Goal: Task Accomplishment & Management: Manage account settings

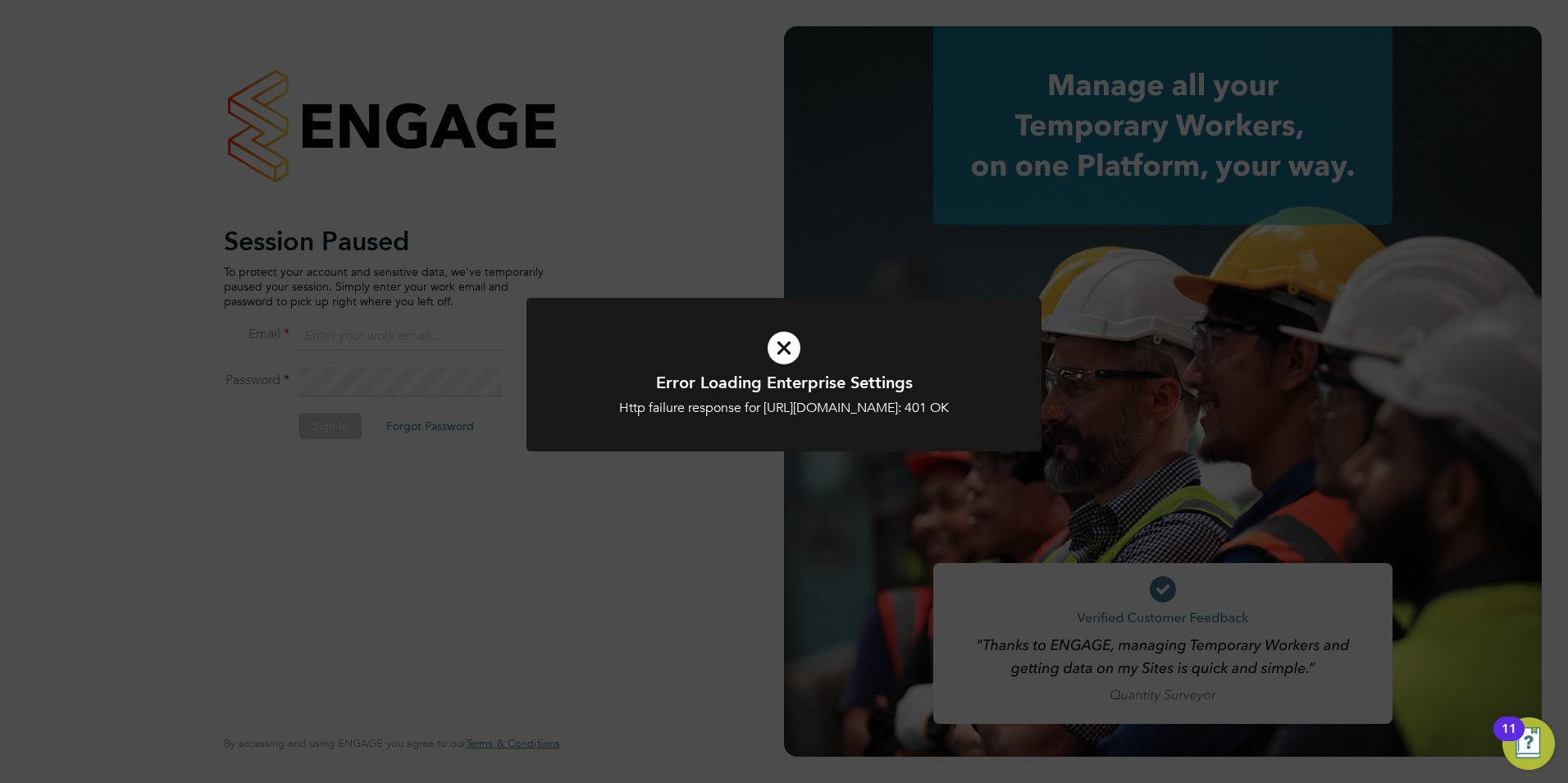
type input "casey.manton@magnussearch.com"
click at [795, 345] on icon at bounding box center [784, 347] width 426 height 64
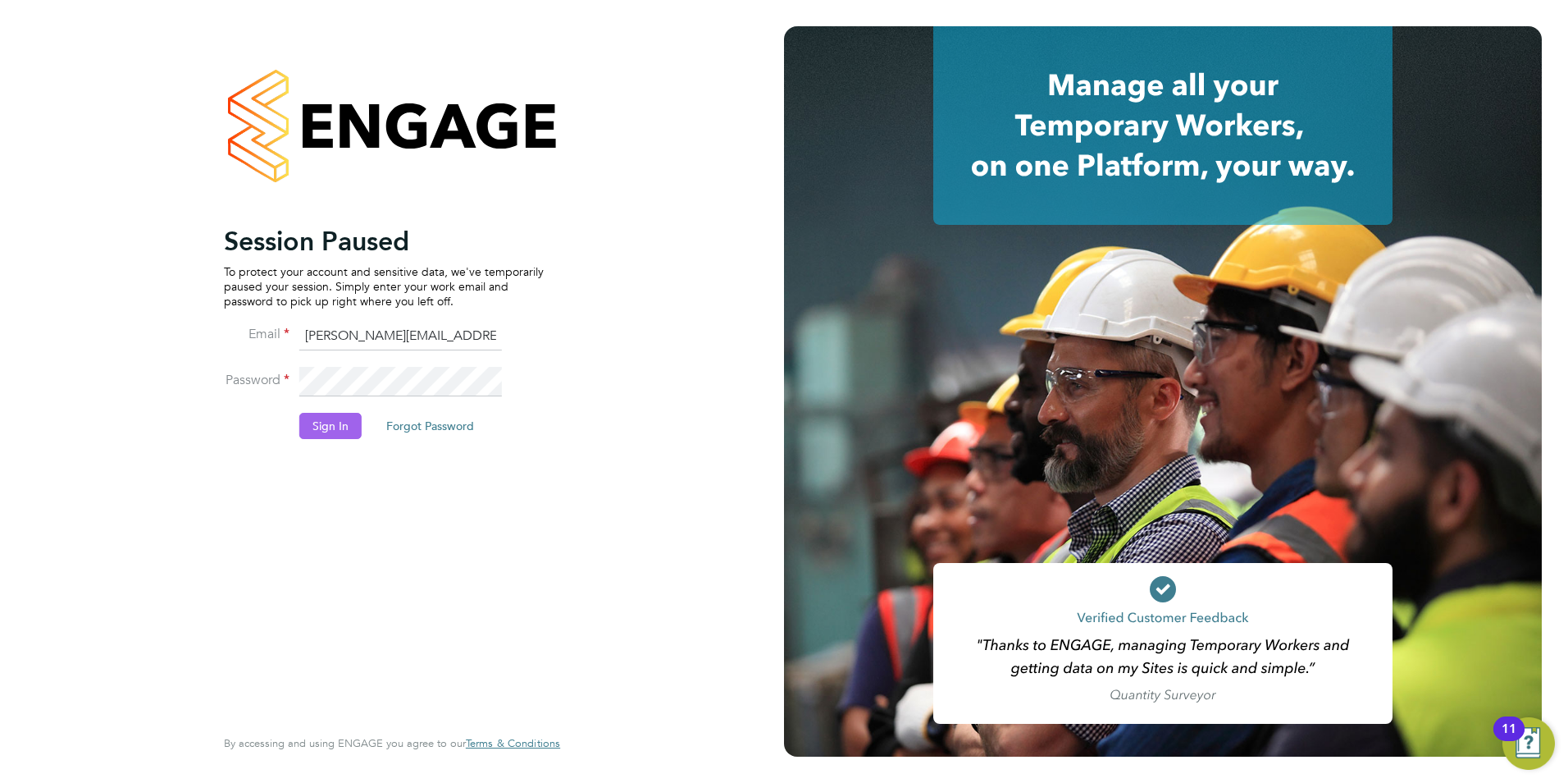
click at [332, 433] on button "Sign In" at bounding box center [330, 426] width 62 height 27
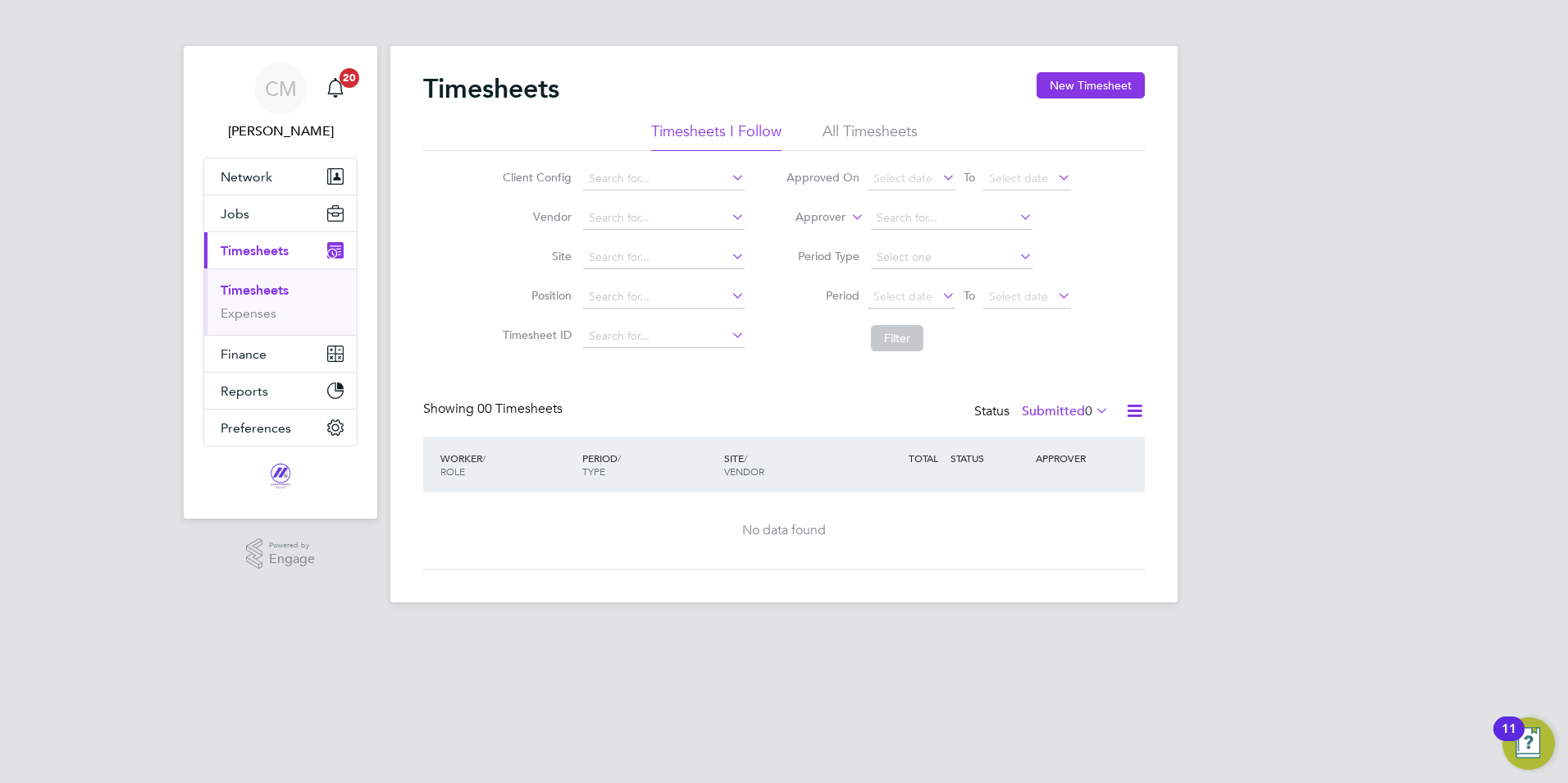
click at [231, 294] on link "Timesheets" at bounding box center [254, 290] width 68 height 16
click at [261, 244] on span "Timesheets" at bounding box center [254, 250] width 68 height 16
click at [264, 290] on link "Timesheets" at bounding box center [254, 290] width 68 height 16
click at [258, 253] on span "Timesheets" at bounding box center [254, 250] width 68 height 16
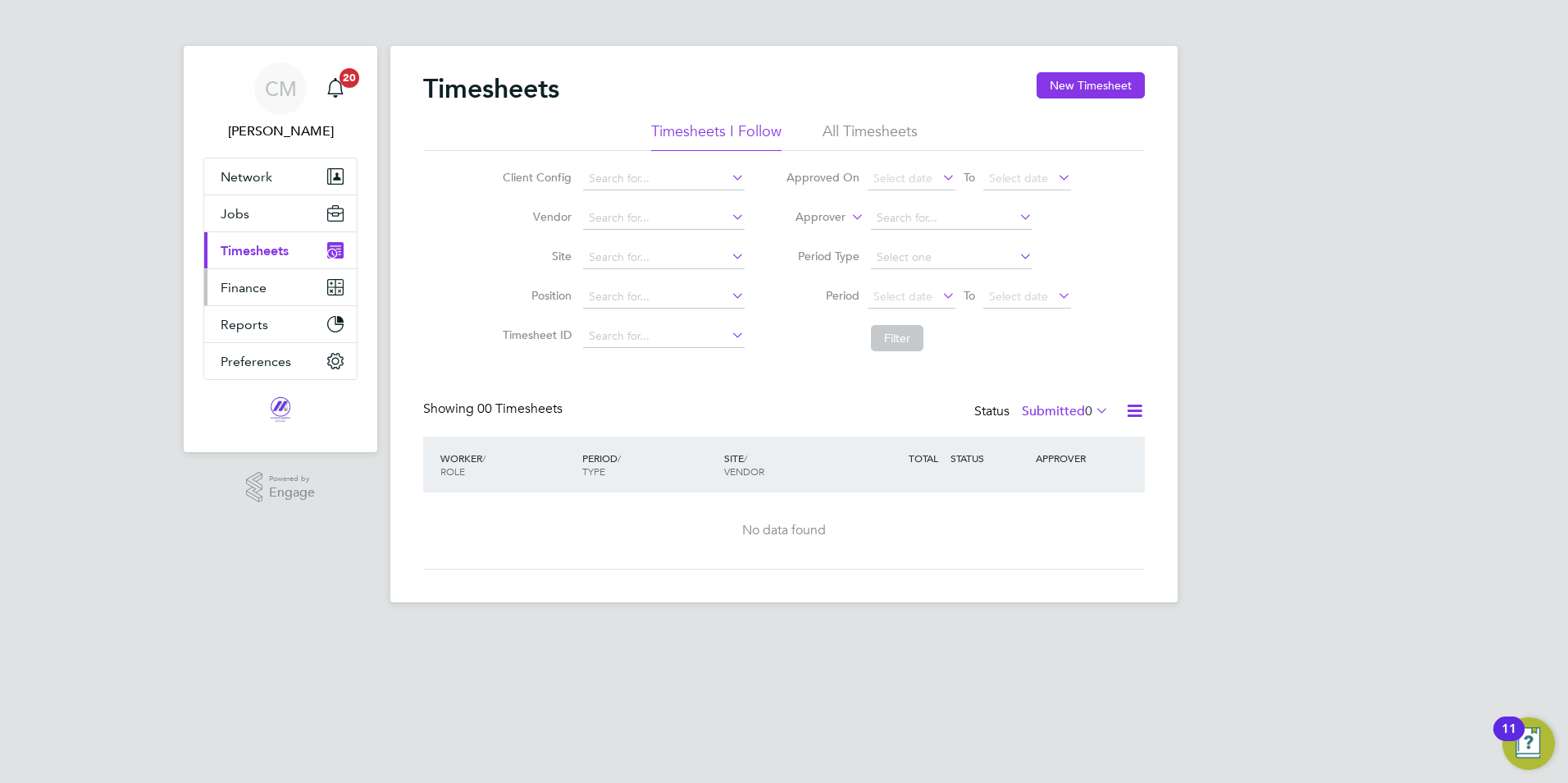
click at [264, 301] on button "Finance" at bounding box center [281, 287] width 153 height 36
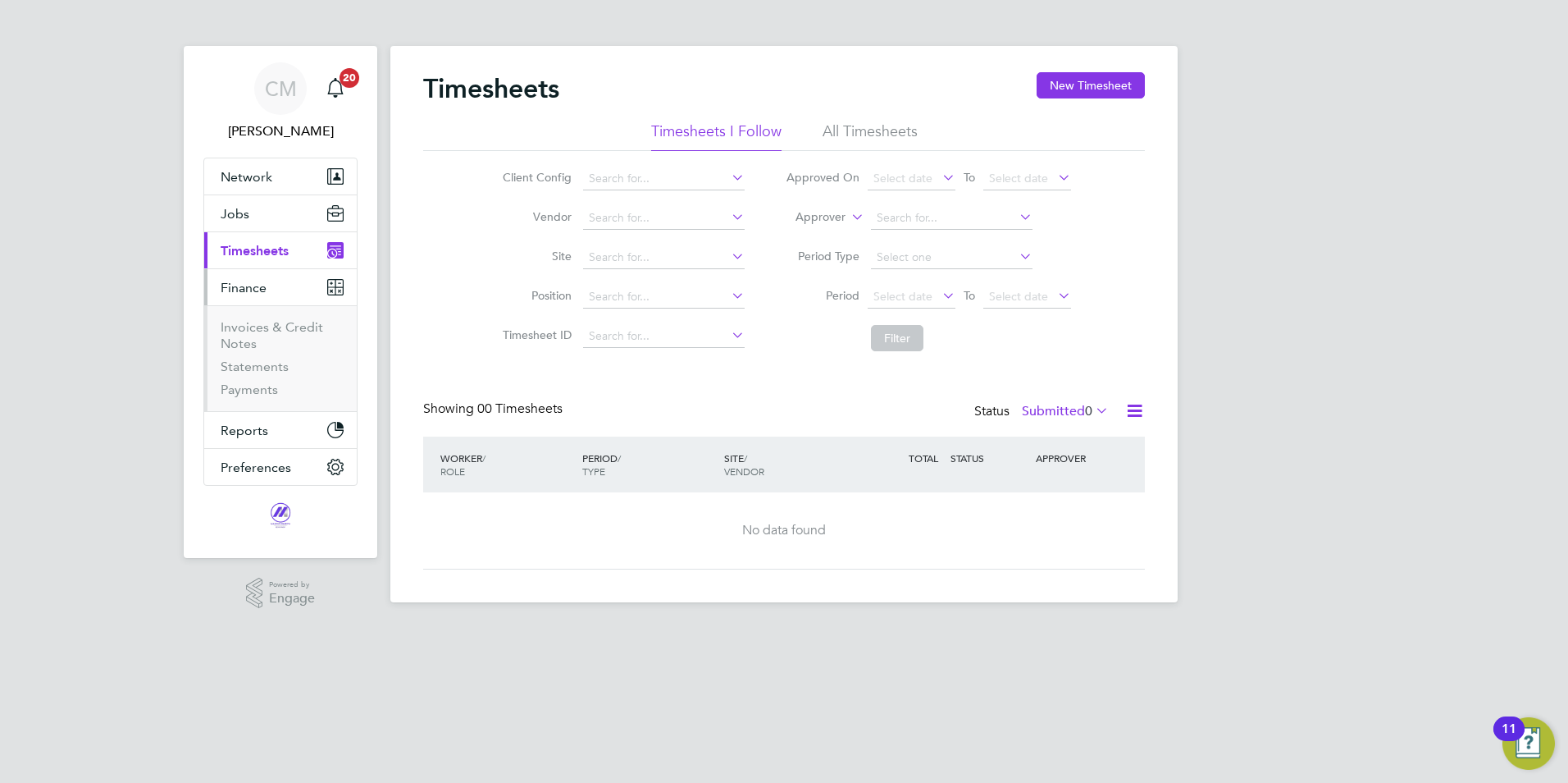
click at [276, 254] on span "Timesheets" at bounding box center [254, 250] width 68 height 16
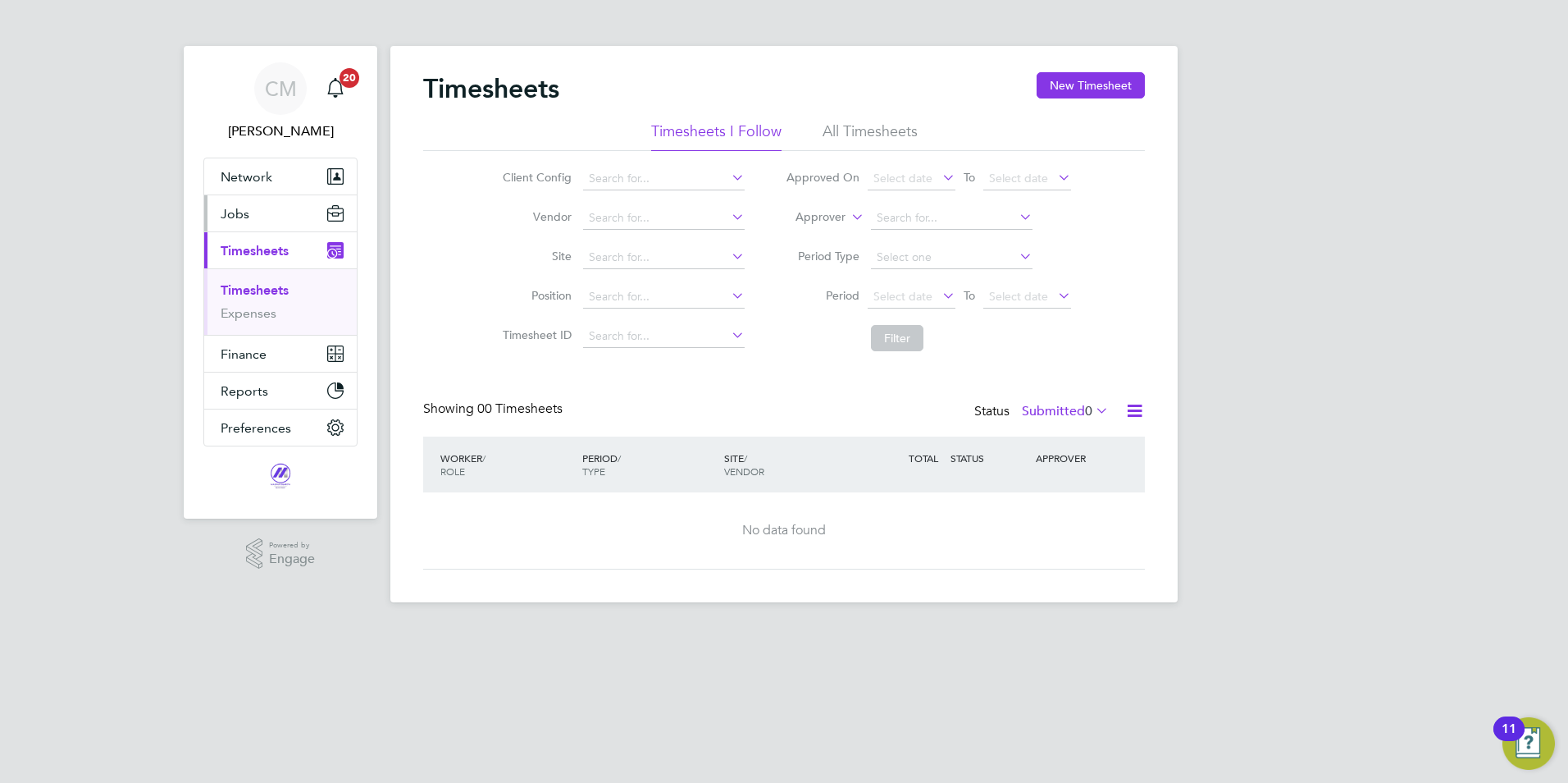
click at [265, 216] on button "Jobs" at bounding box center [281, 213] width 153 height 36
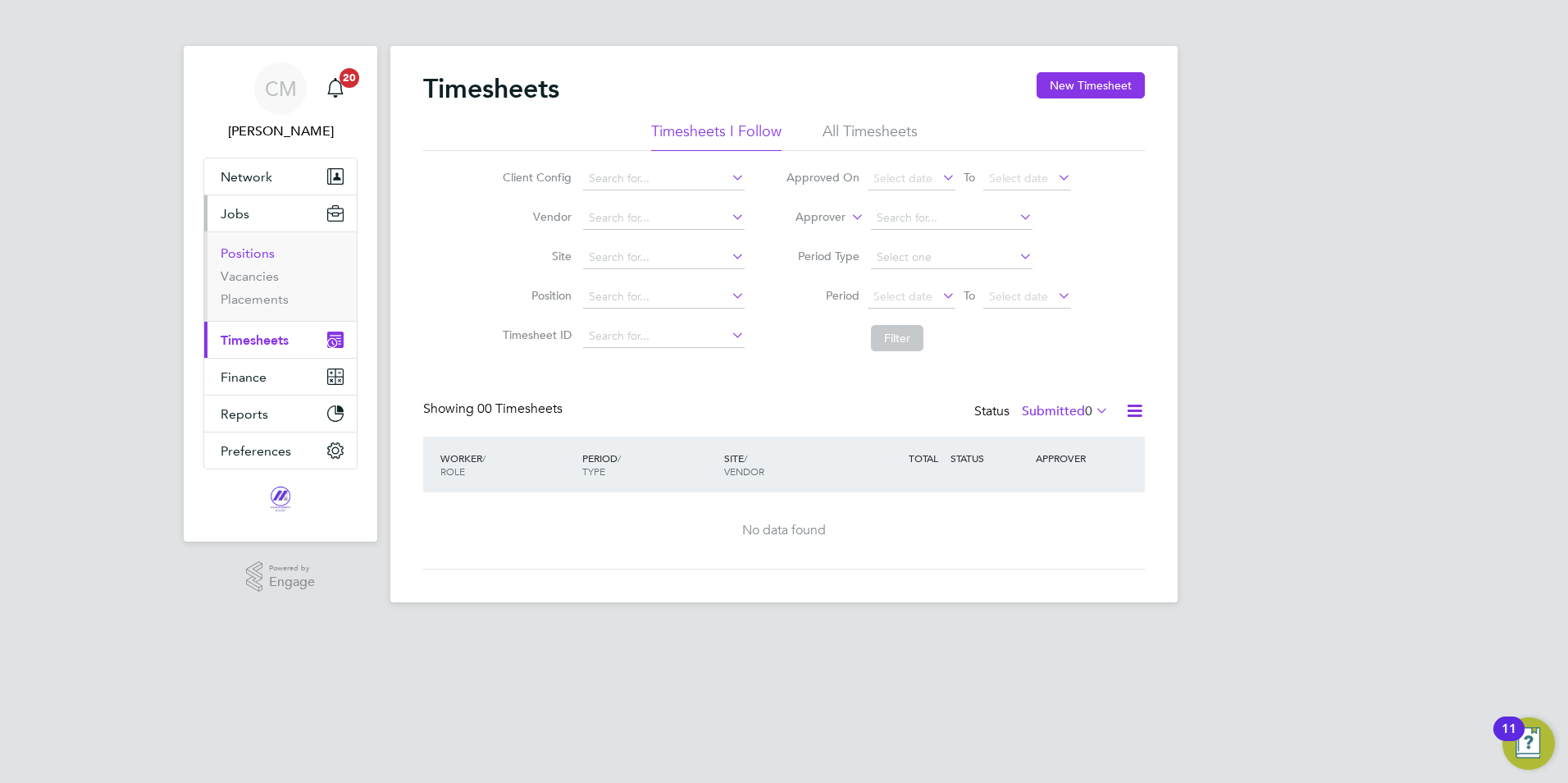
click at [257, 250] on link "Positions" at bounding box center [247, 253] width 54 height 16
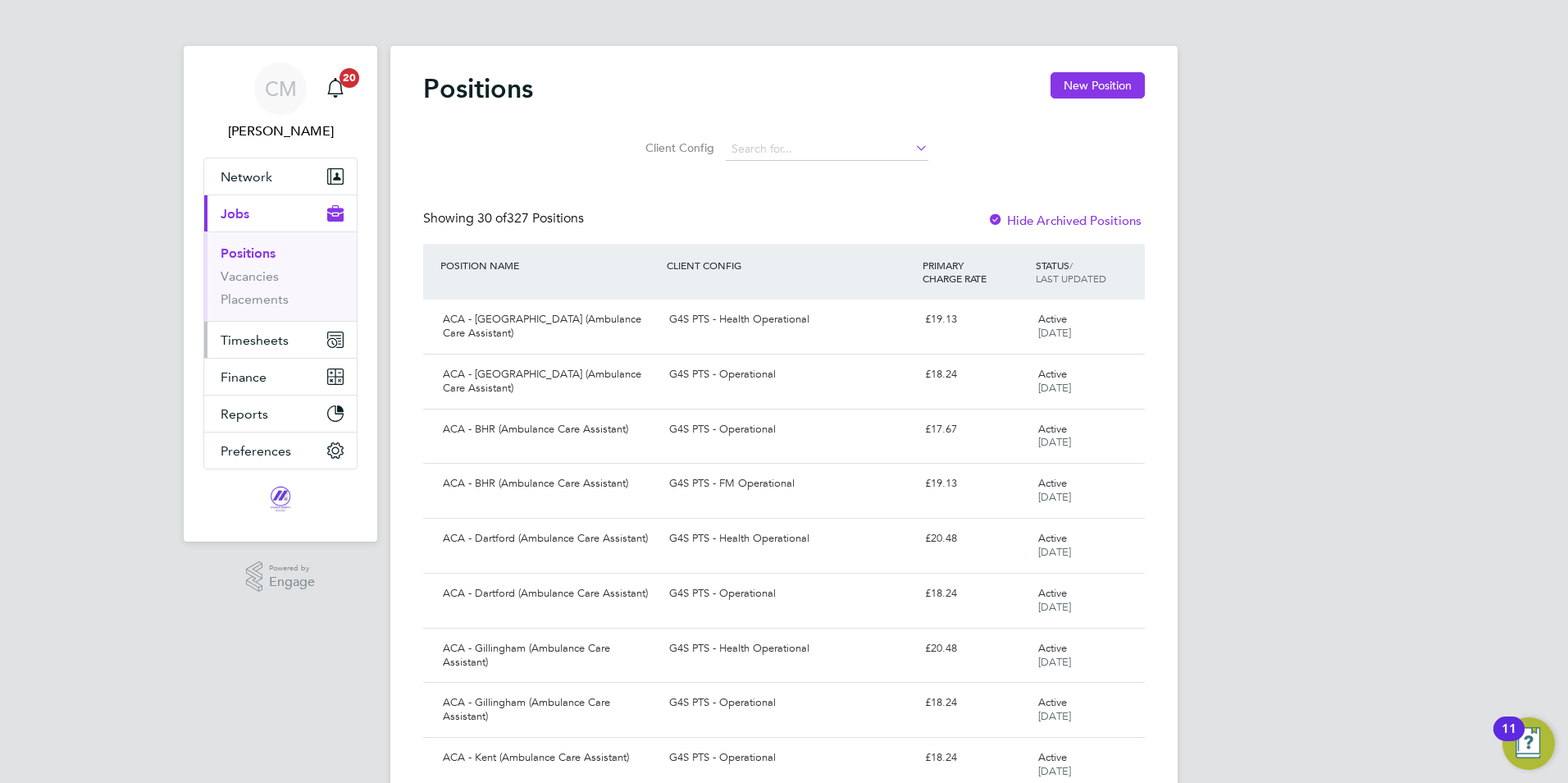
click at [265, 336] on span "Timesheets" at bounding box center [254, 340] width 68 height 16
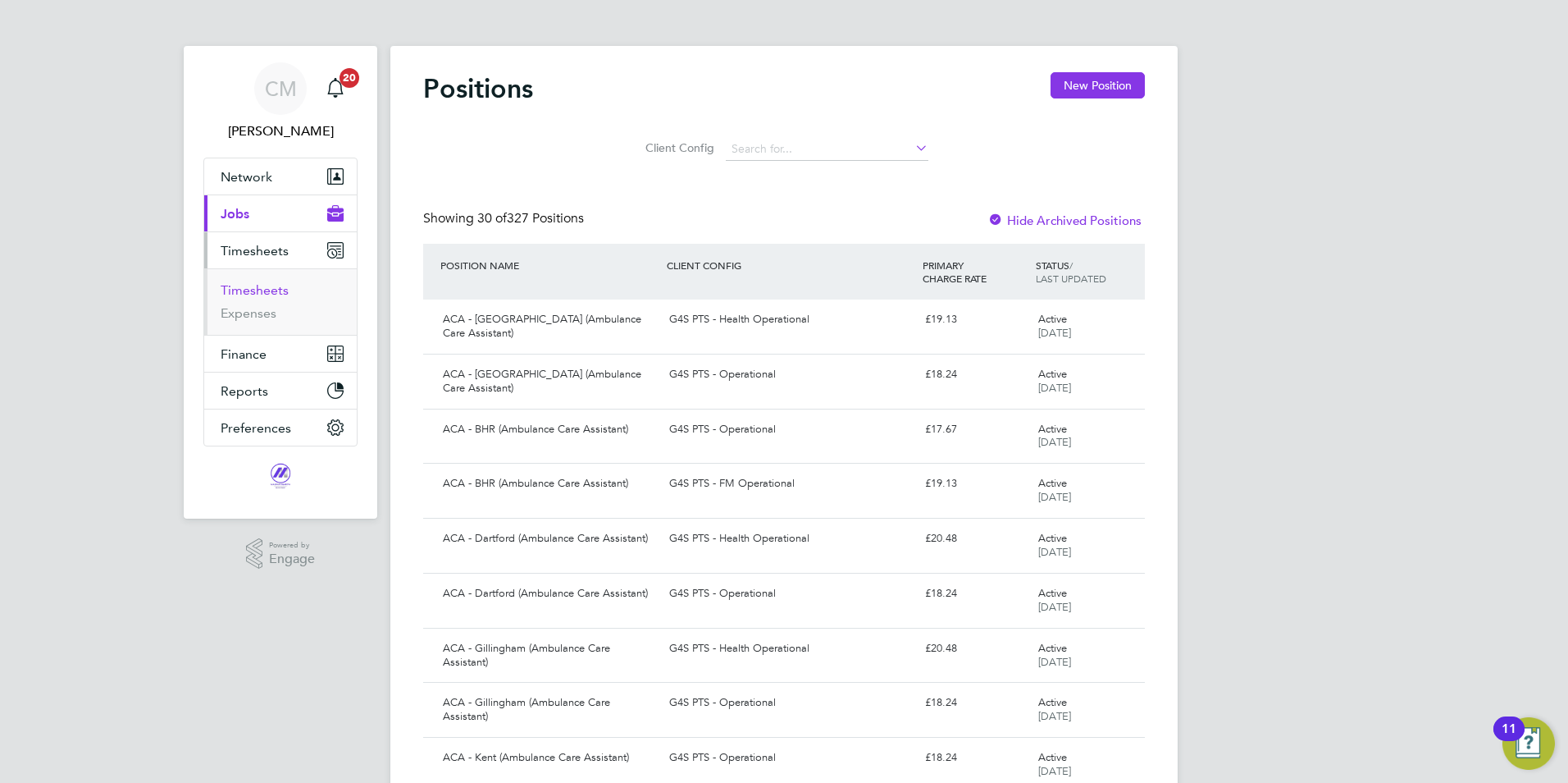
click at [268, 293] on link "Timesheets" at bounding box center [254, 290] width 68 height 16
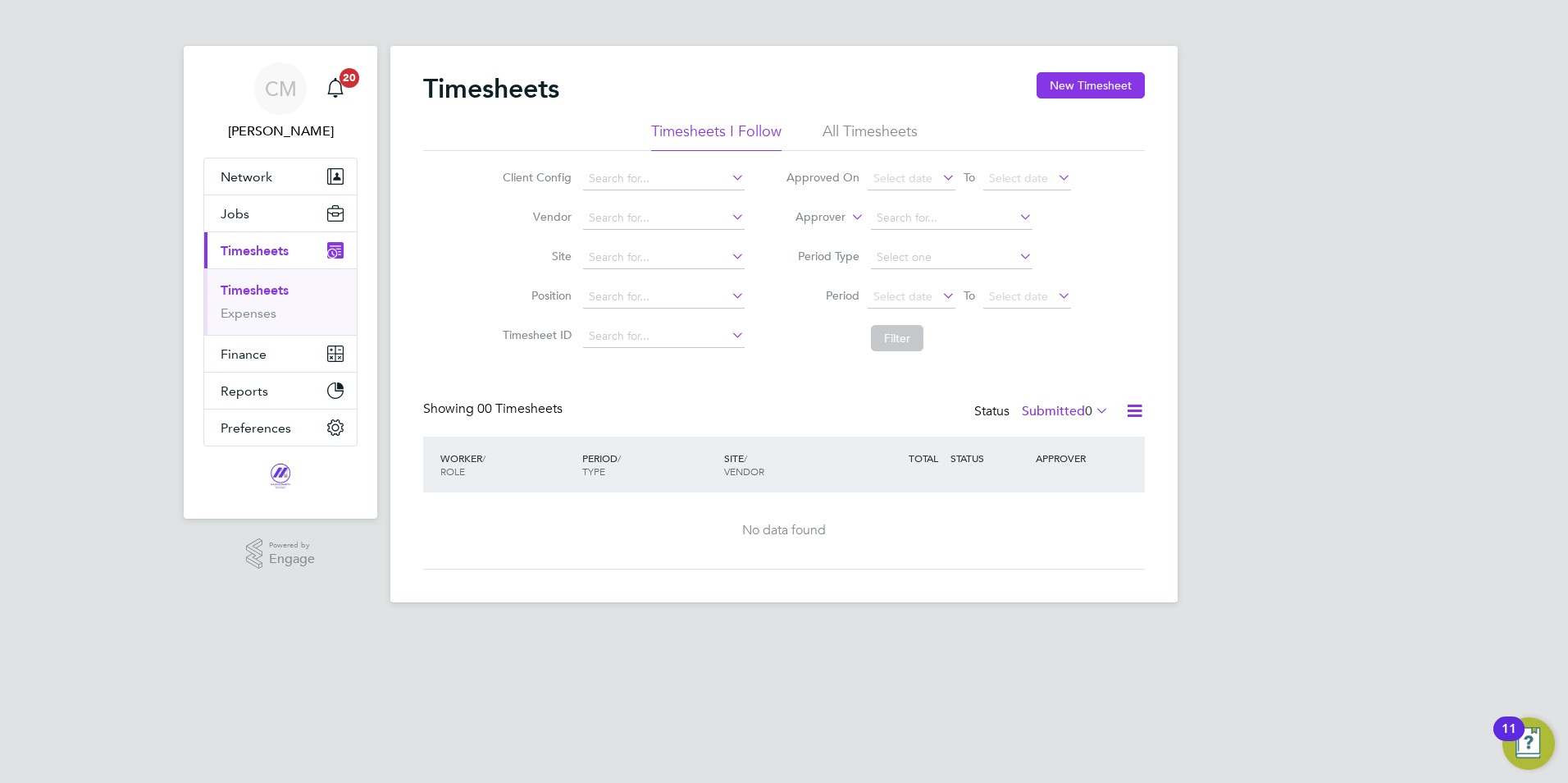
click at [853, 135] on li "All Timesheets" at bounding box center [870, 136] width 95 height 30
click at [711, 140] on li "Timesheets I Follow" at bounding box center [716, 136] width 130 height 30
click at [928, 295] on span "Select date" at bounding box center [902, 296] width 59 height 15
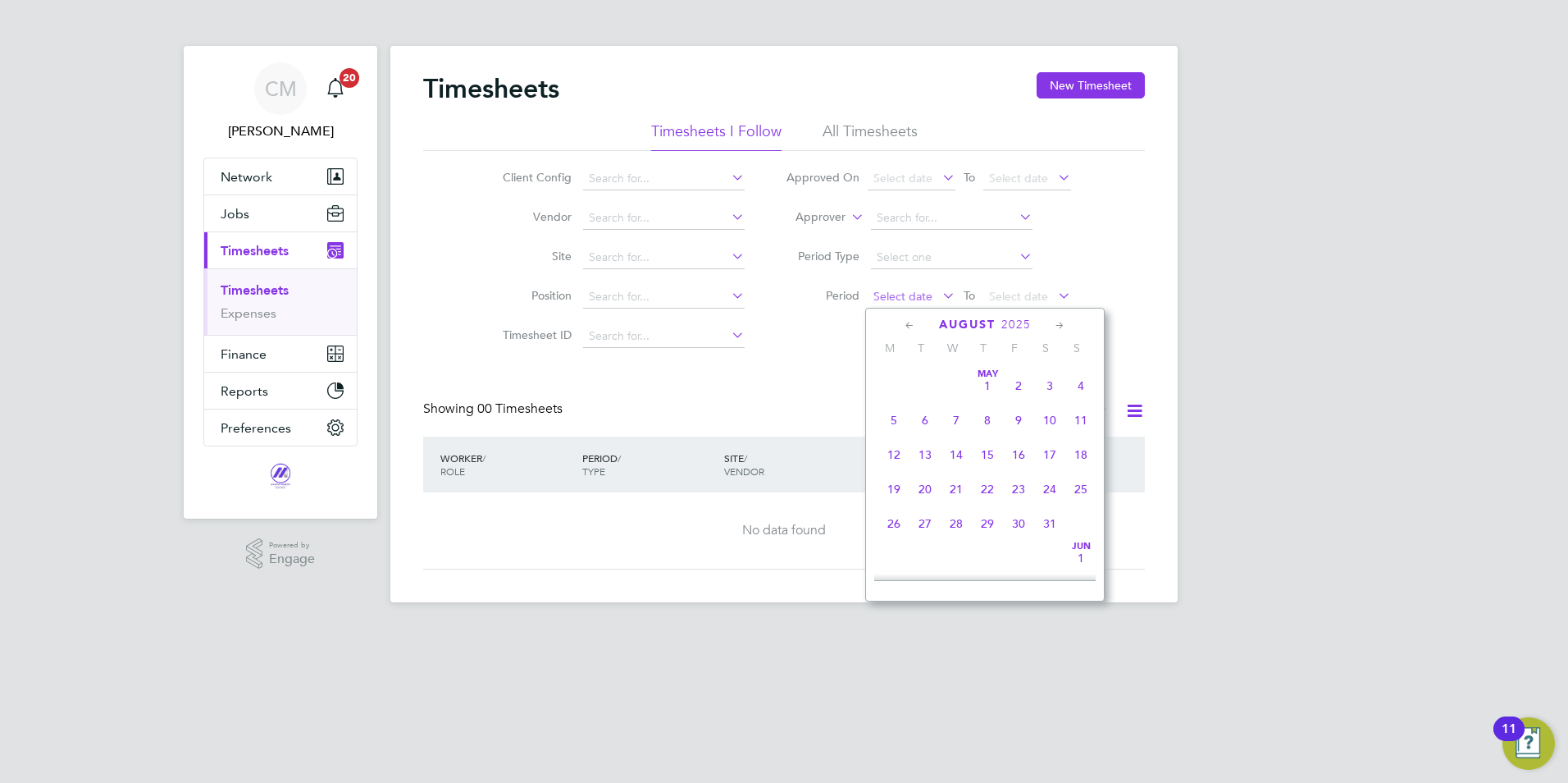
scroll to position [639, 0]
click at [1084, 382] on span "17" at bounding box center [1081, 369] width 32 height 32
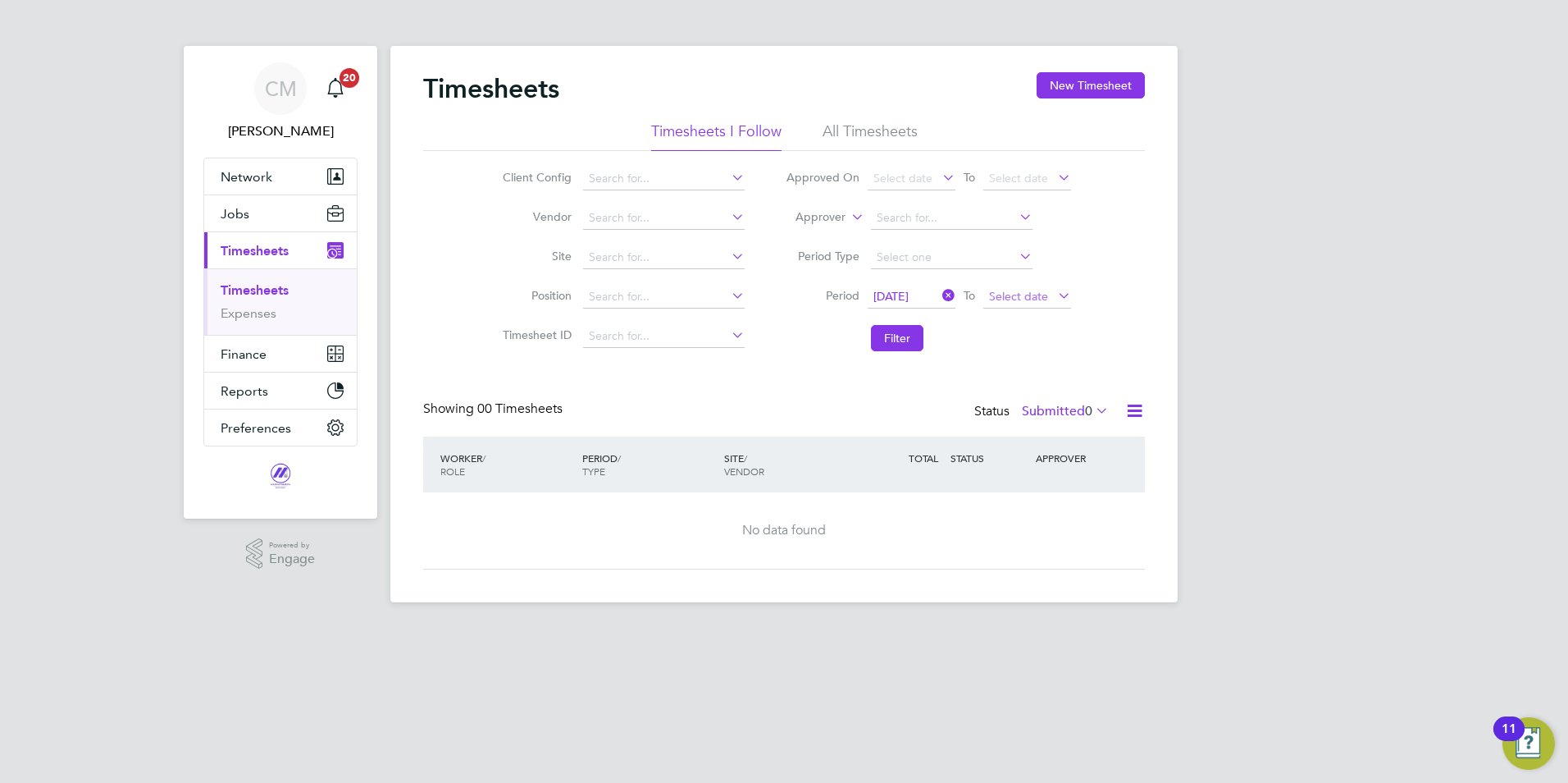
click at [1047, 293] on span "Select date" at bounding box center [1027, 297] width 88 height 22
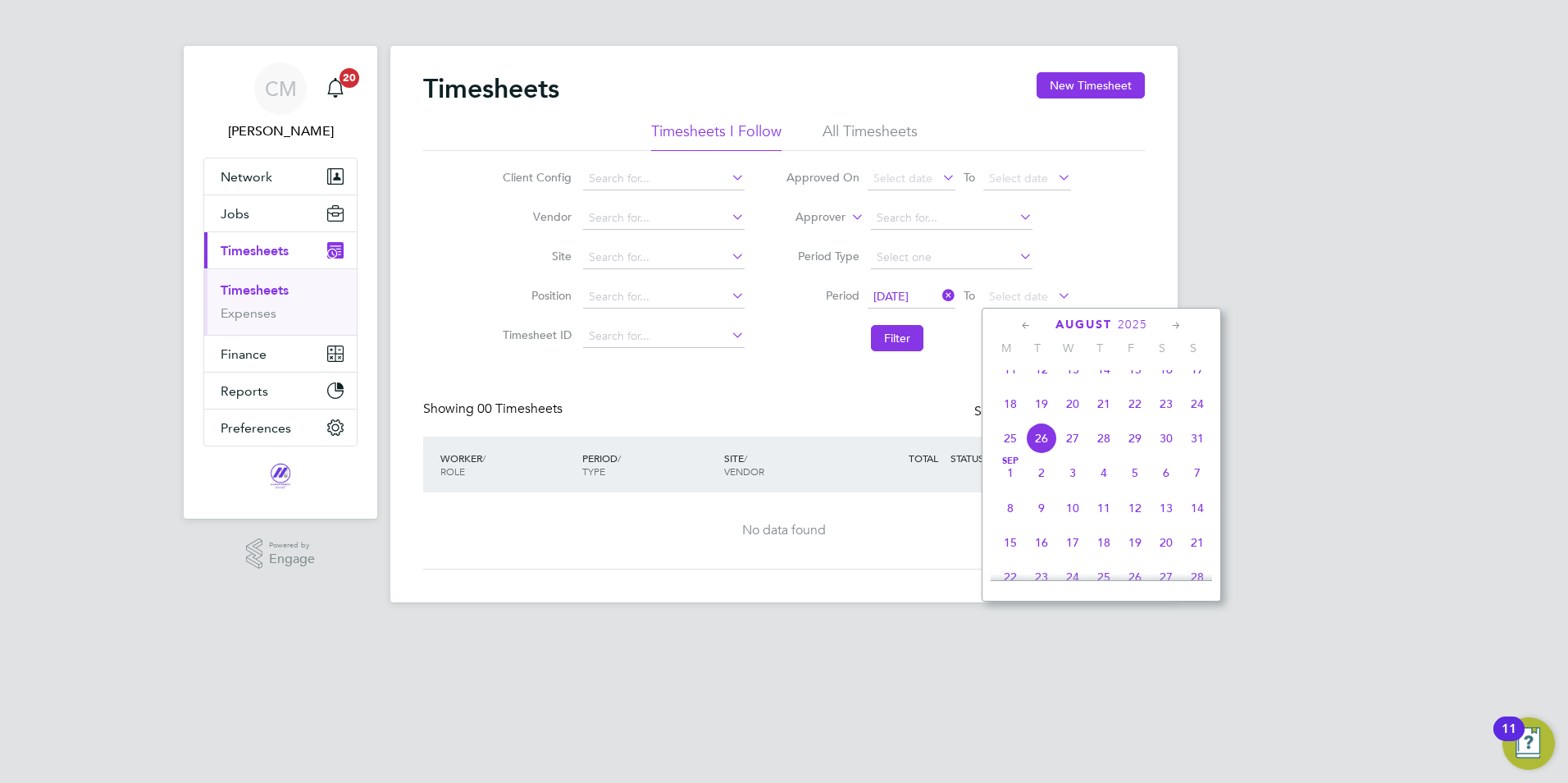
click at [1199, 416] on span "24" at bounding box center [1197, 404] width 32 height 32
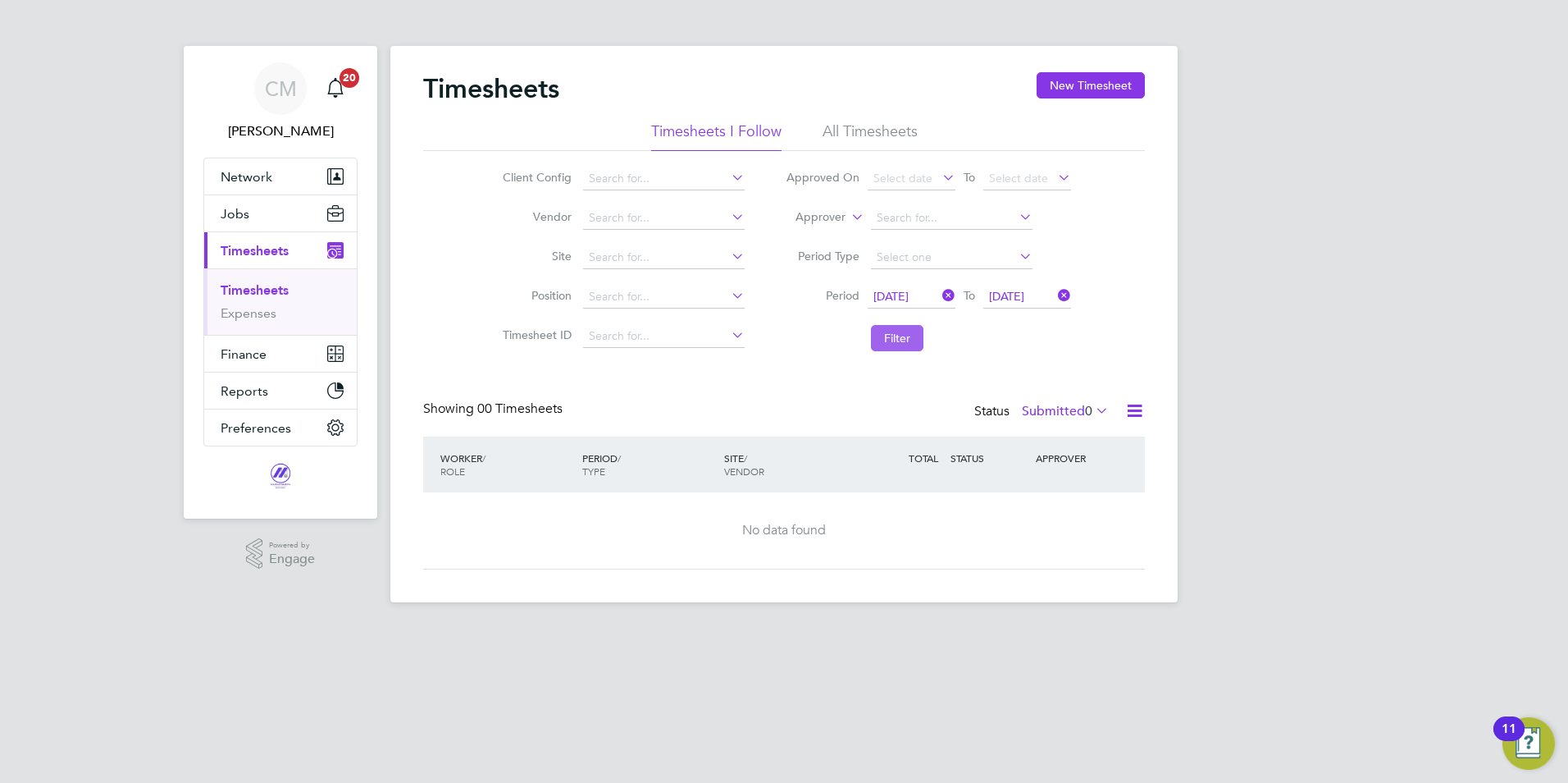
click at [917, 340] on button "Filter" at bounding box center [897, 338] width 52 height 27
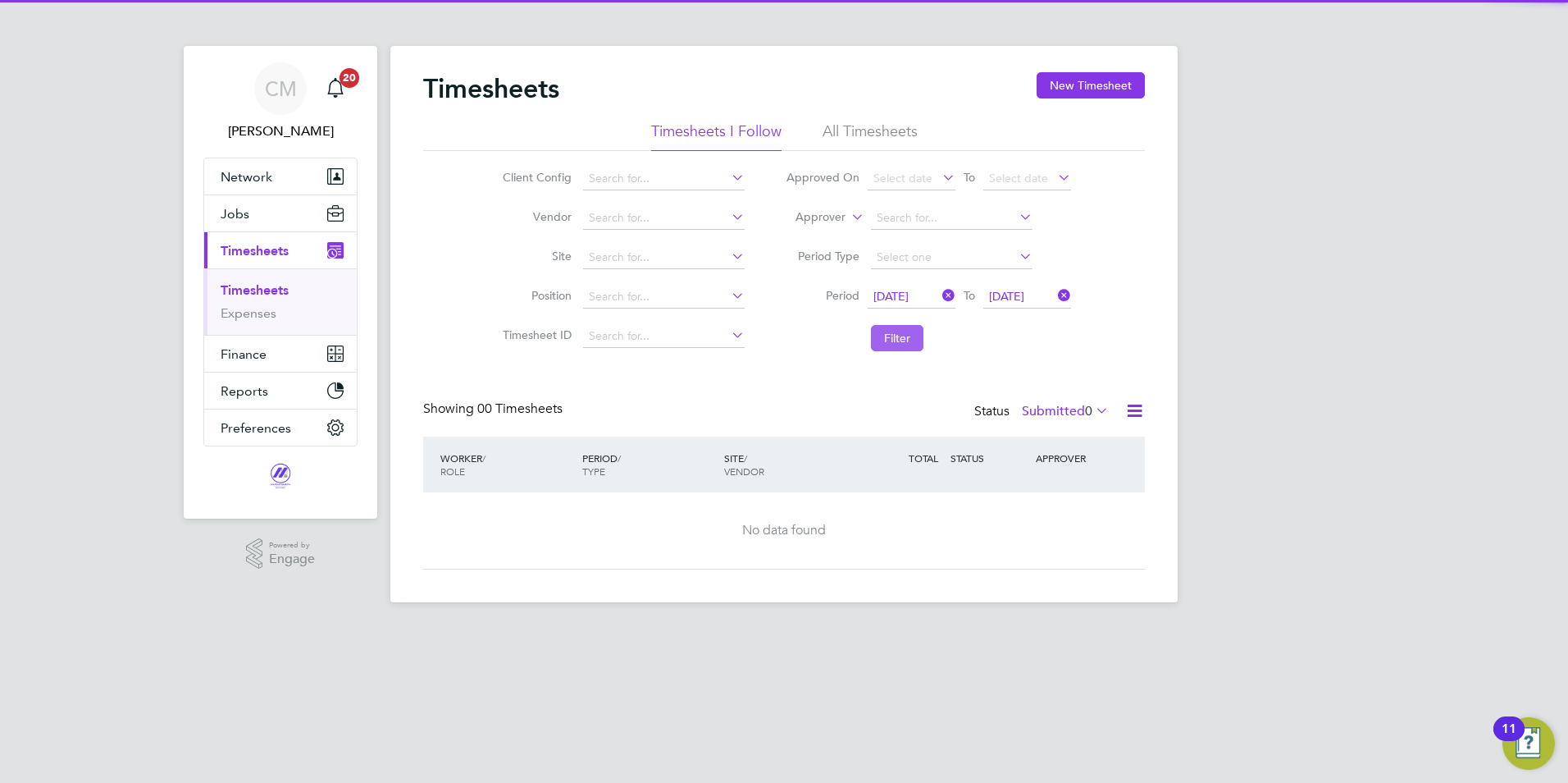
click at [917, 340] on button "Filter" at bounding box center [897, 338] width 52 height 27
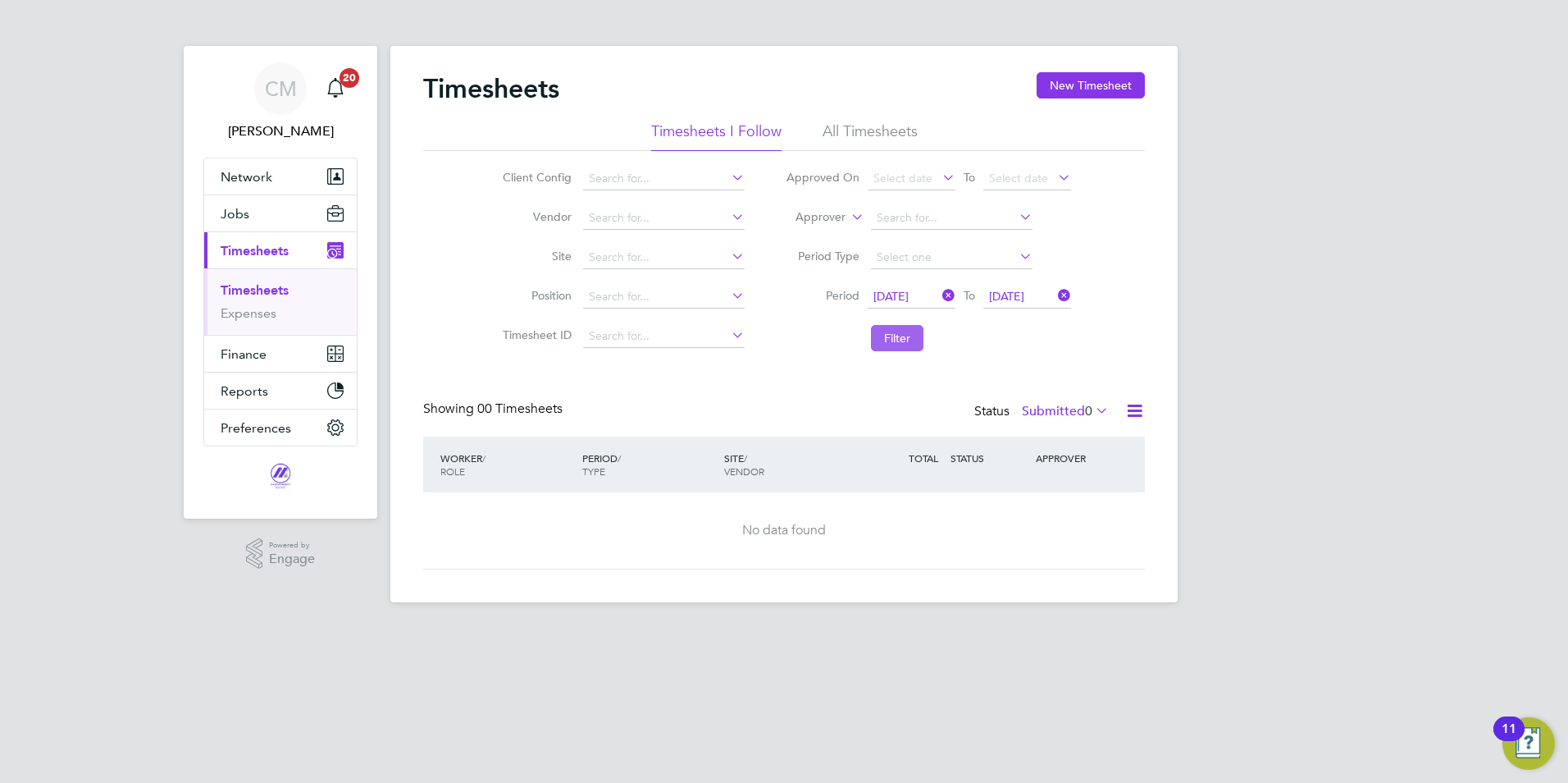
click at [917, 340] on button "Filter" at bounding box center [897, 338] width 52 height 27
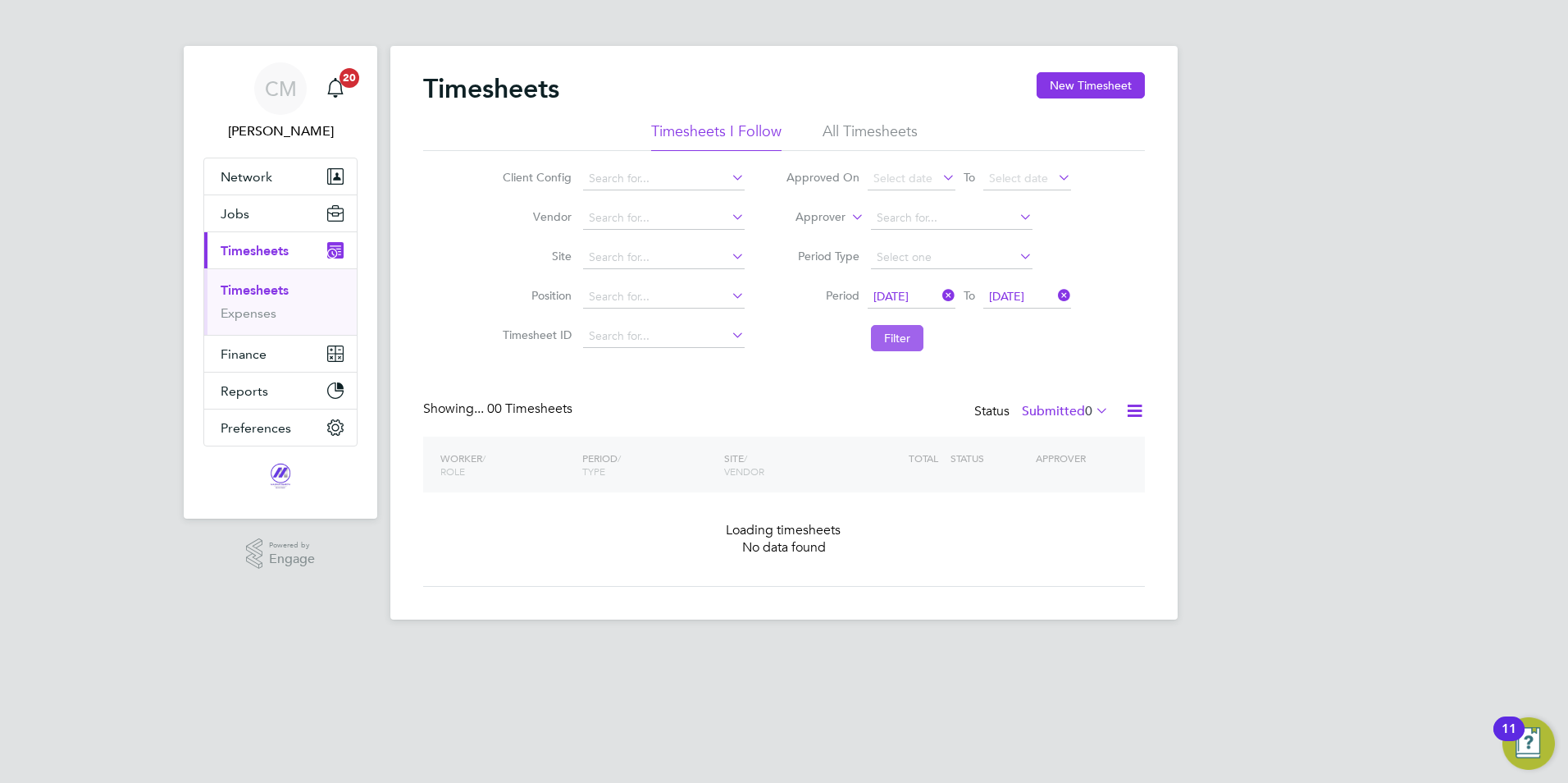
click at [917, 340] on button "Filter" at bounding box center [897, 338] width 52 height 27
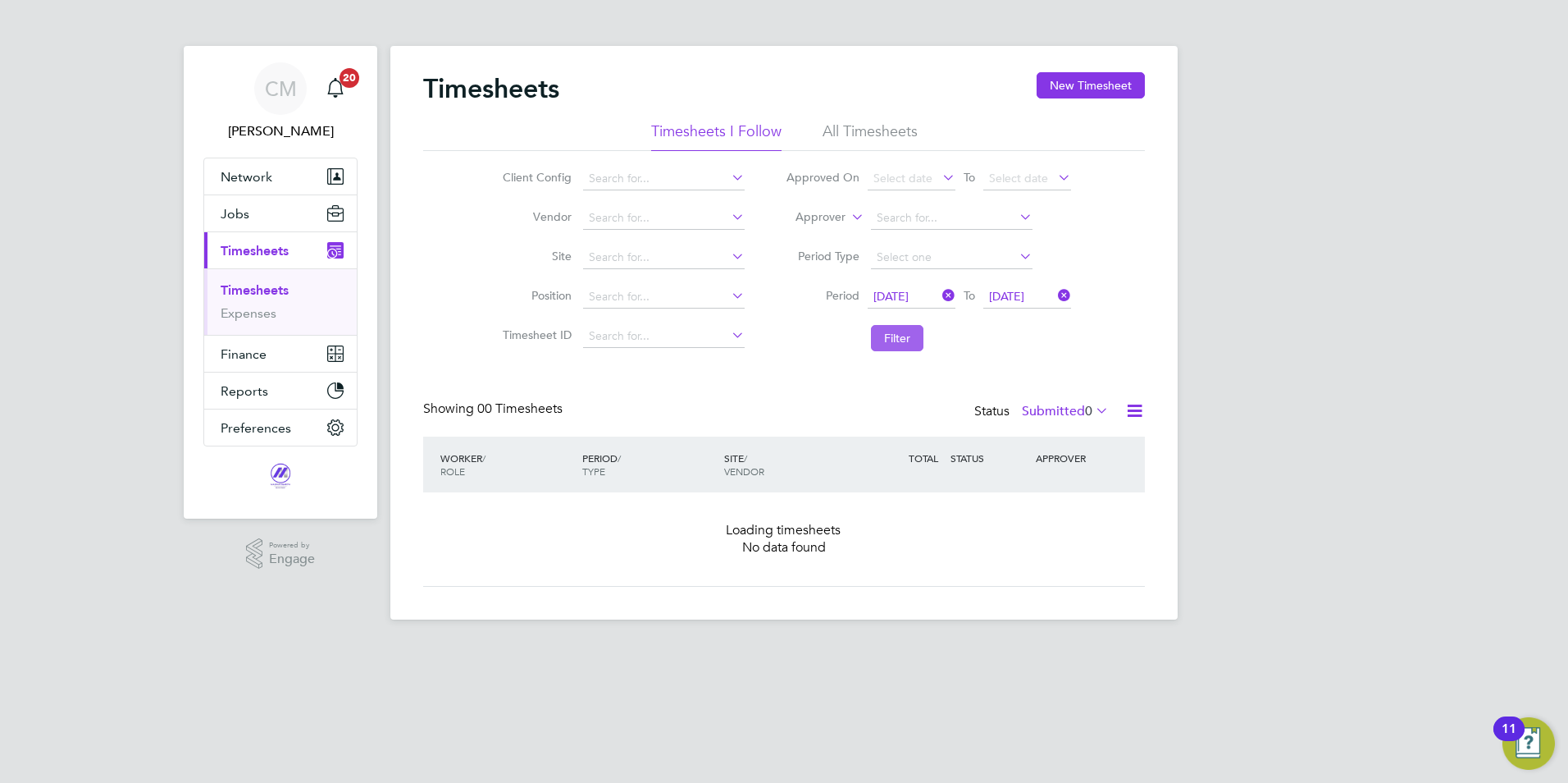
click at [917, 340] on button "Filter" at bounding box center [897, 338] width 52 height 27
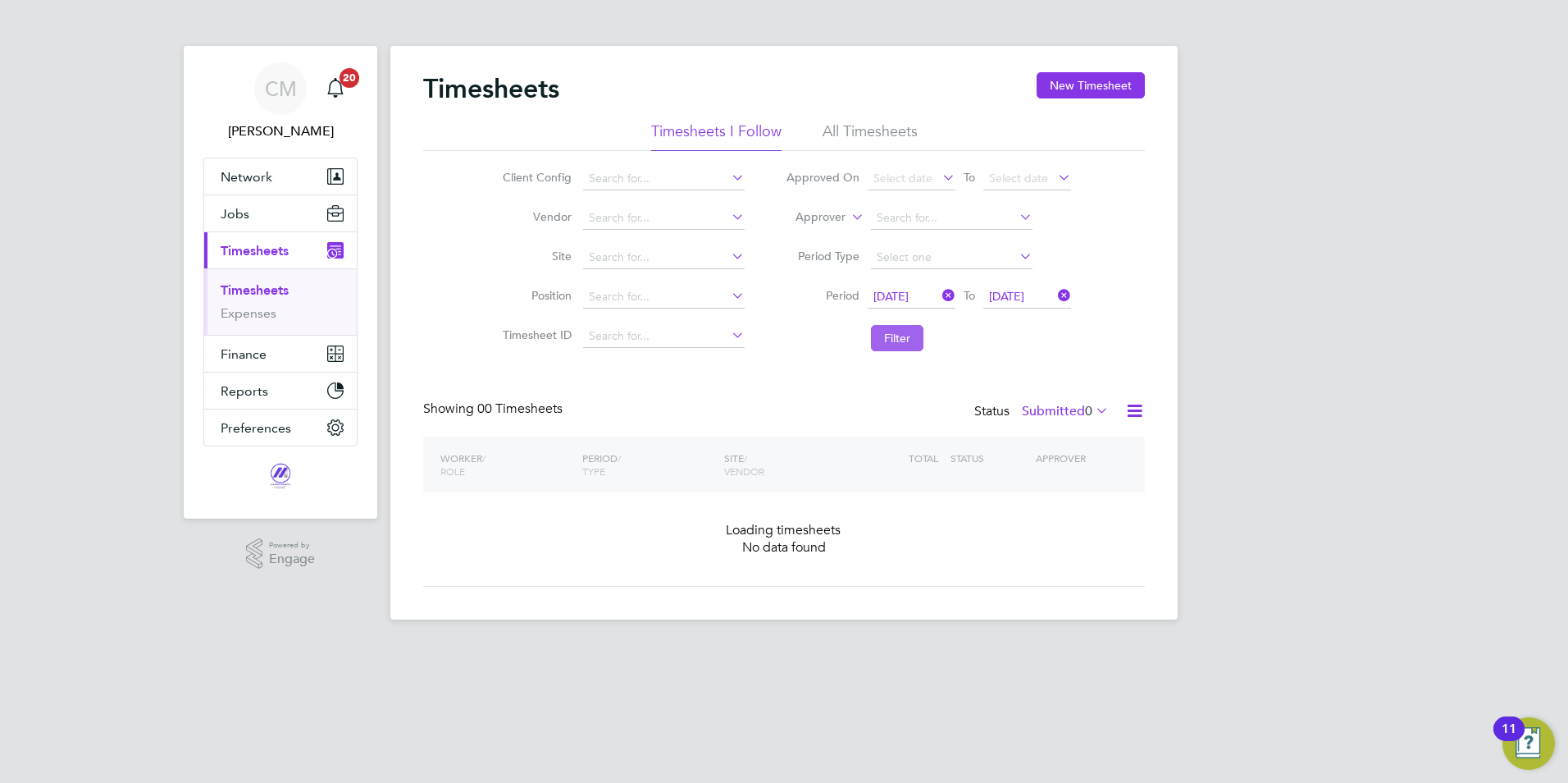
click at [917, 340] on button "Filter" at bounding box center [897, 338] width 52 height 27
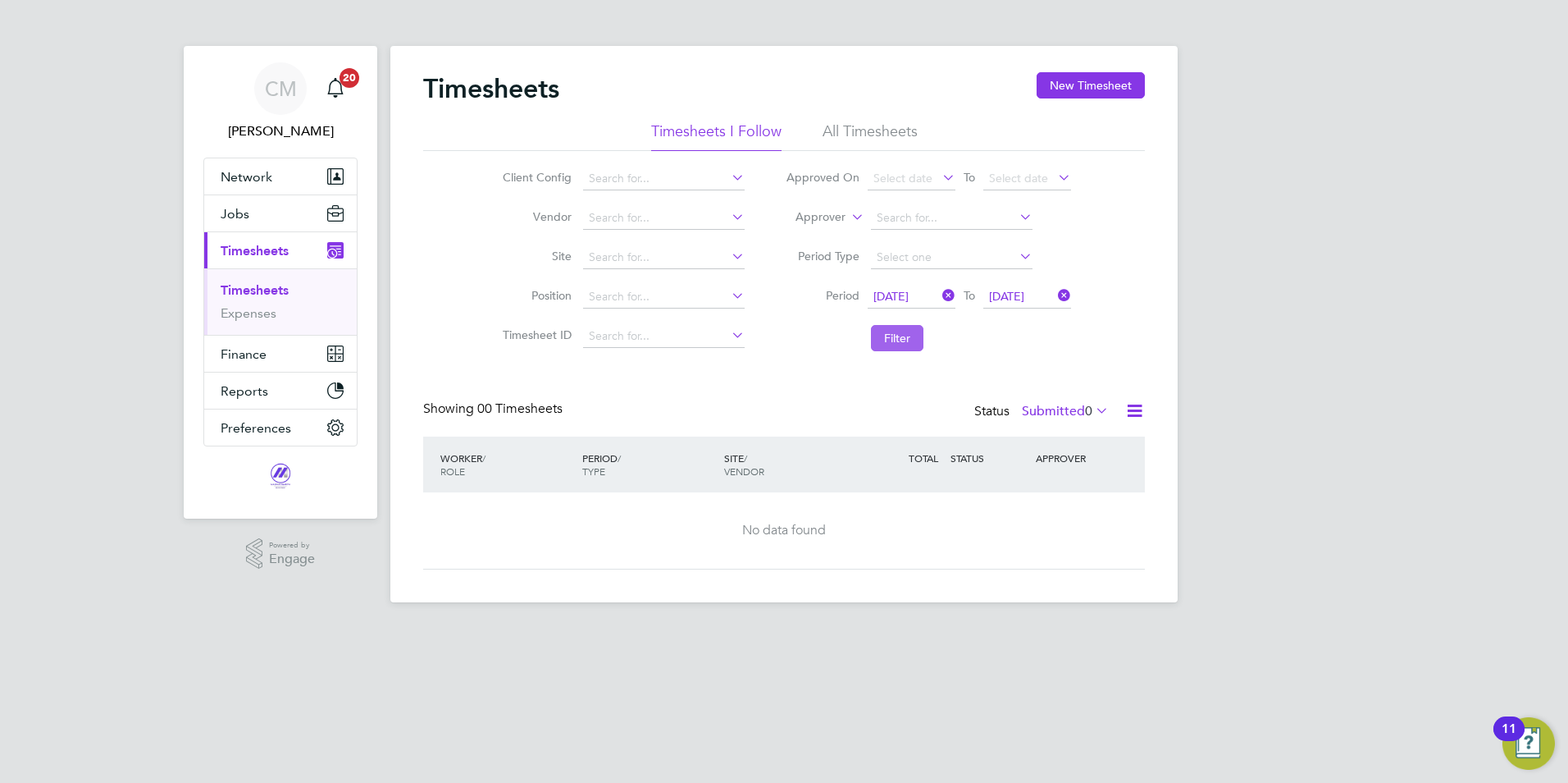
click at [916, 339] on button "Filter" at bounding box center [897, 338] width 52 height 27
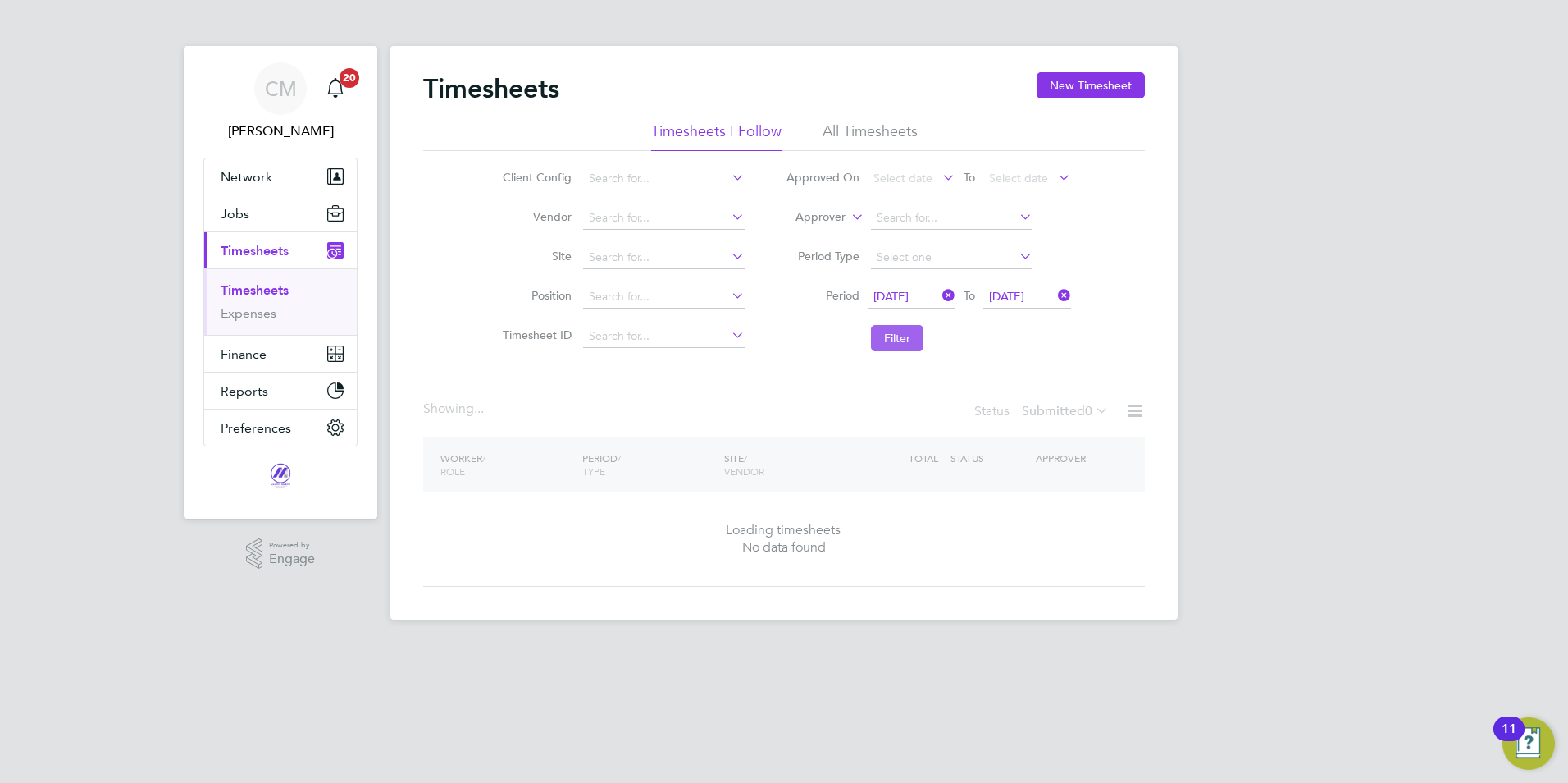
click at [916, 339] on button "Filter" at bounding box center [897, 338] width 52 height 27
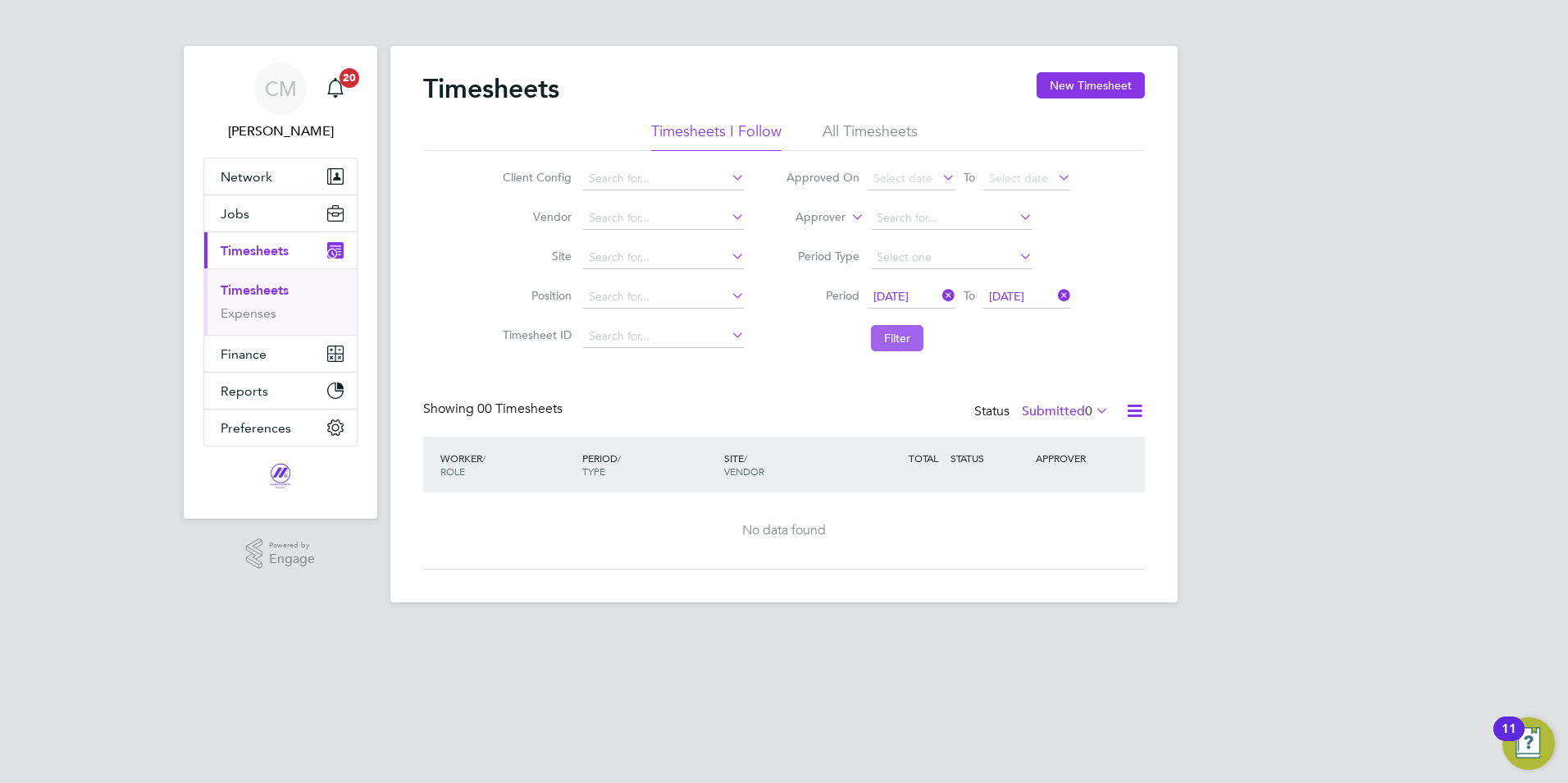
click at [916, 339] on button "Filter" at bounding box center [897, 338] width 52 height 27
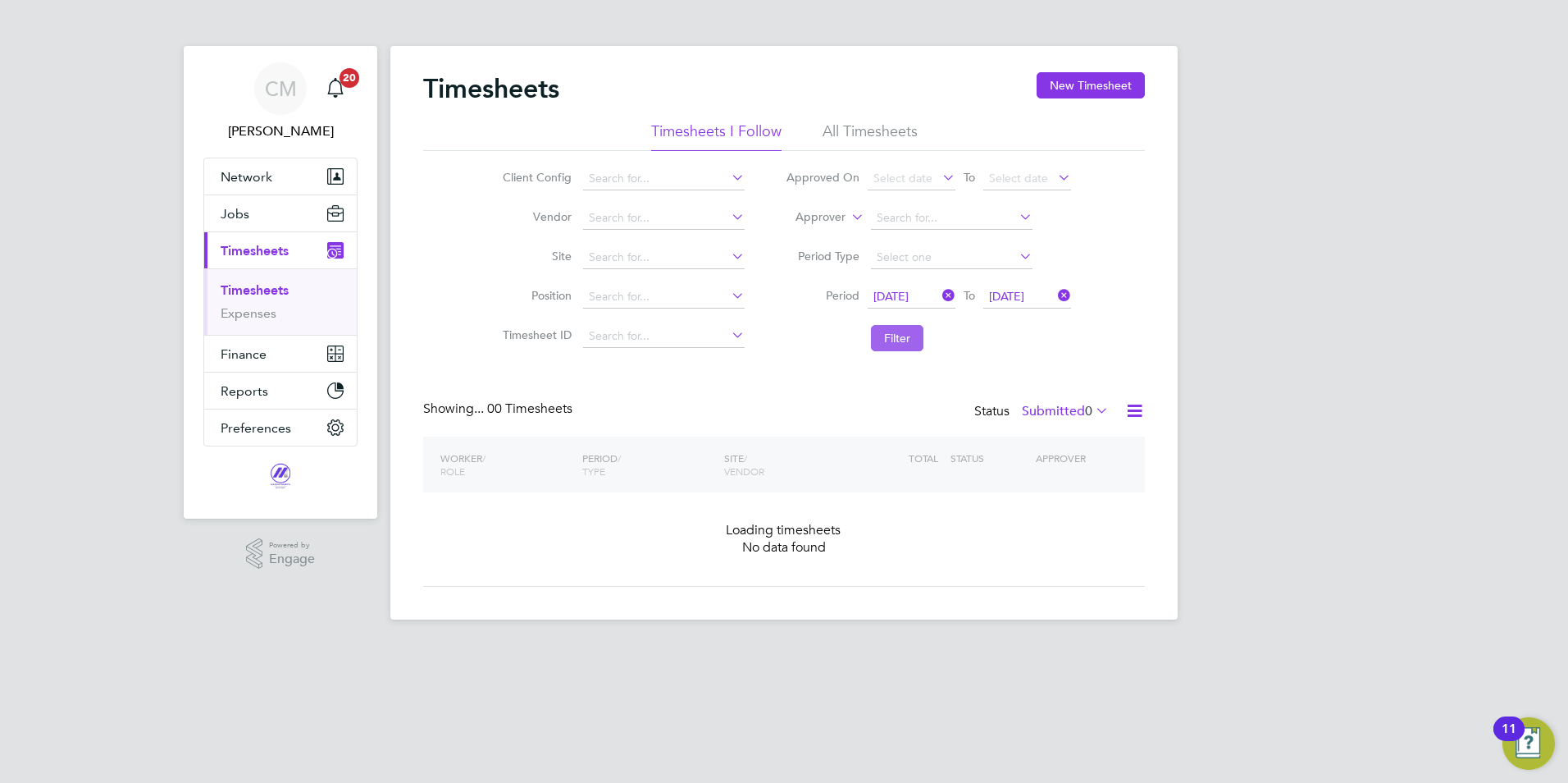
click at [916, 339] on button "Filter" at bounding box center [897, 338] width 52 height 27
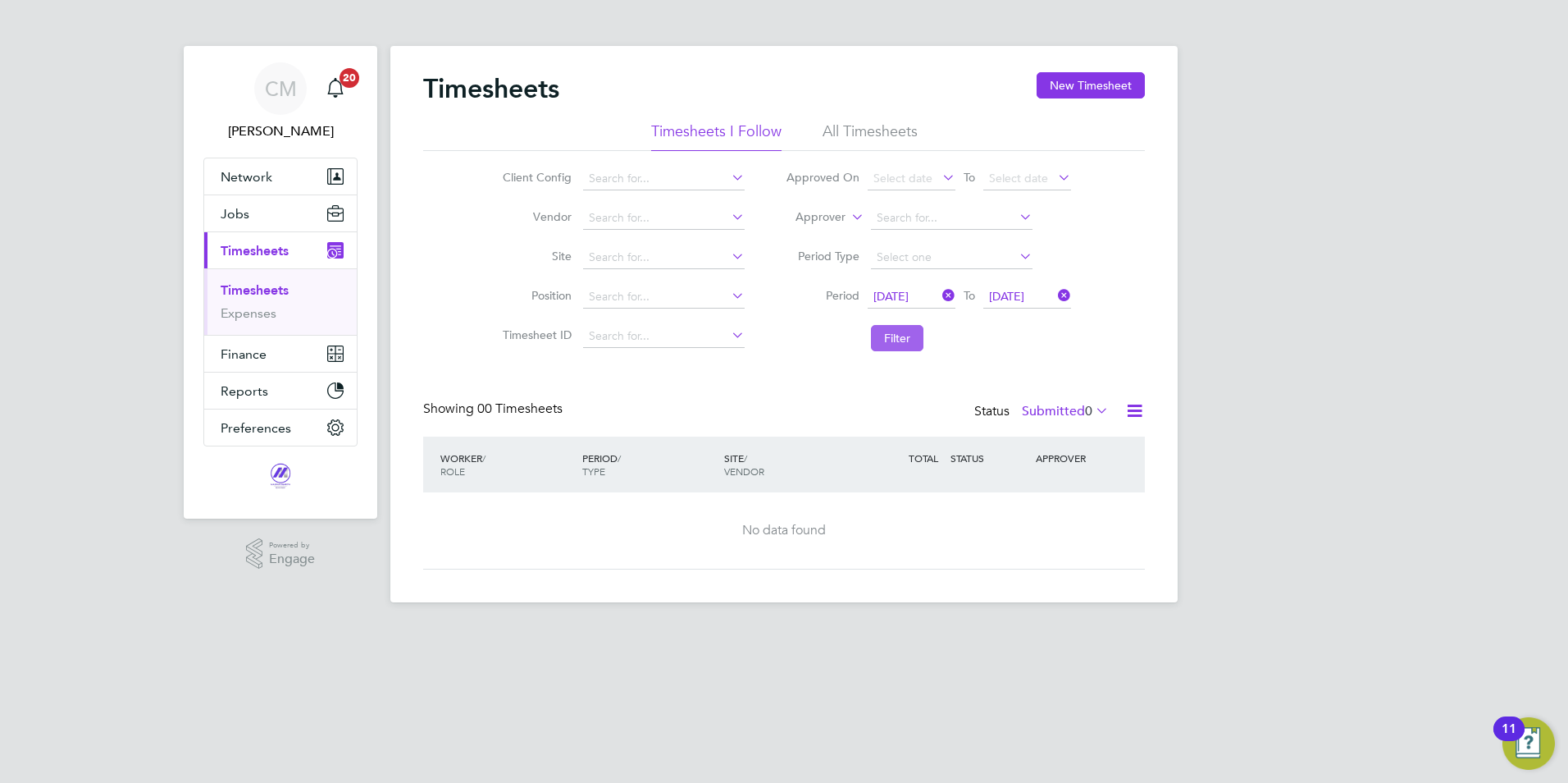
click at [916, 339] on button "Filter" at bounding box center [897, 338] width 52 height 27
click at [917, 339] on button "Filter" at bounding box center [897, 338] width 52 height 27
click at [1364, 301] on div "CM Casey Manton Notifications 20 Applications: Network Team Members Businesses …" at bounding box center [784, 314] width 1568 height 628
click at [939, 293] on icon at bounding box center [939, 295] width 0 height 23
click at [1054, 295] on icon at bounding box center [1054, 295] width 0 height 23
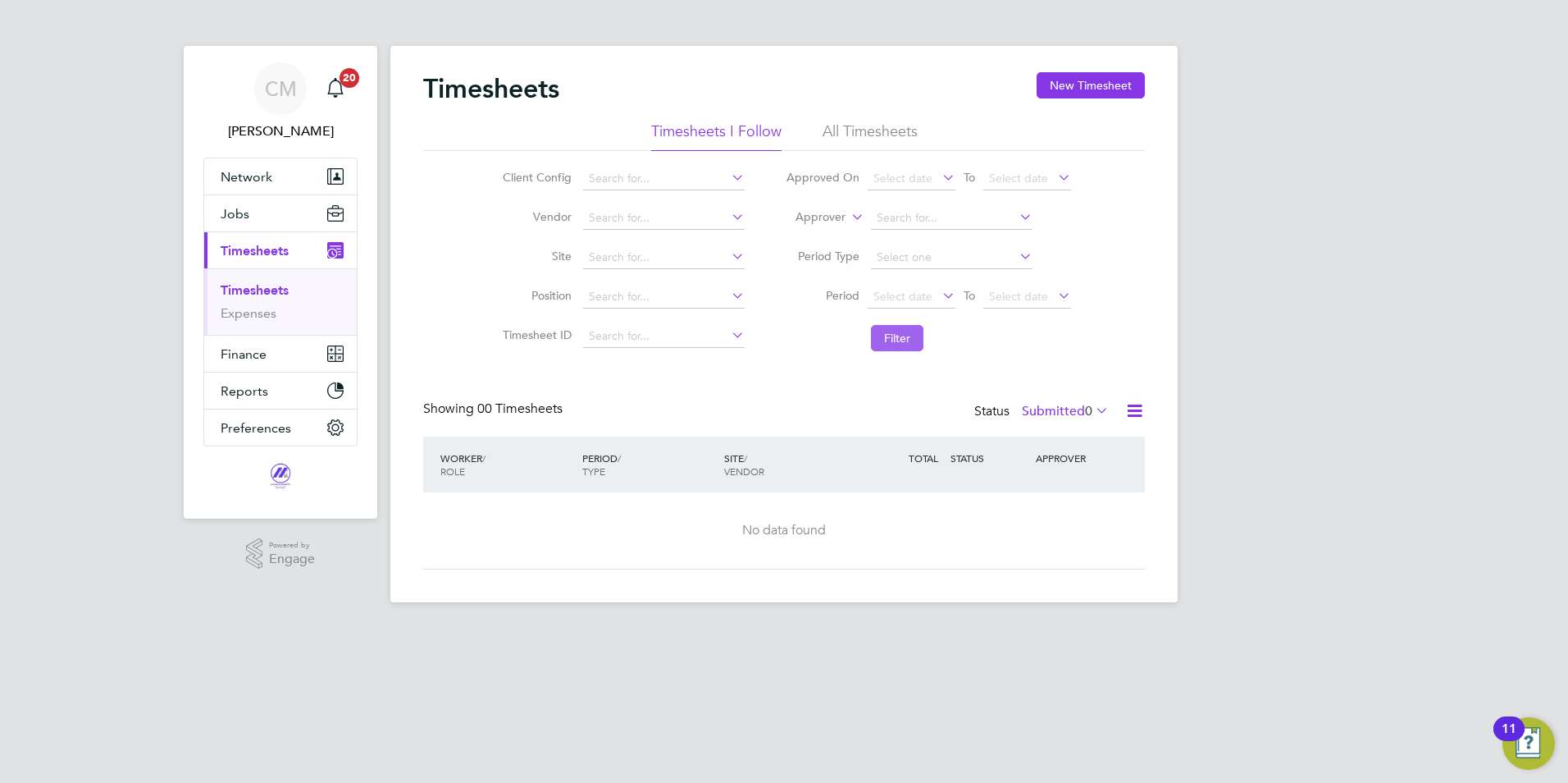
click at [909, 336] on button "Filter" at bounding box center [897, 338] width 52 height 27
click at [253, 291] on link "Timesheets" at bounding box center [254, 290] width 68 height 16
click at [1481, 628] on html "CM Casey Manton Notifications 20 Applications: Network Team Members Businesses …" at bounding box center [784, 314] width 1568 height 628
click at [278, 293] on link "Timesheets" at bounding box center [254, 290] width 68 height 16
click at [728, 169] on icon at bounding box center [728, 177] width 0 height 23
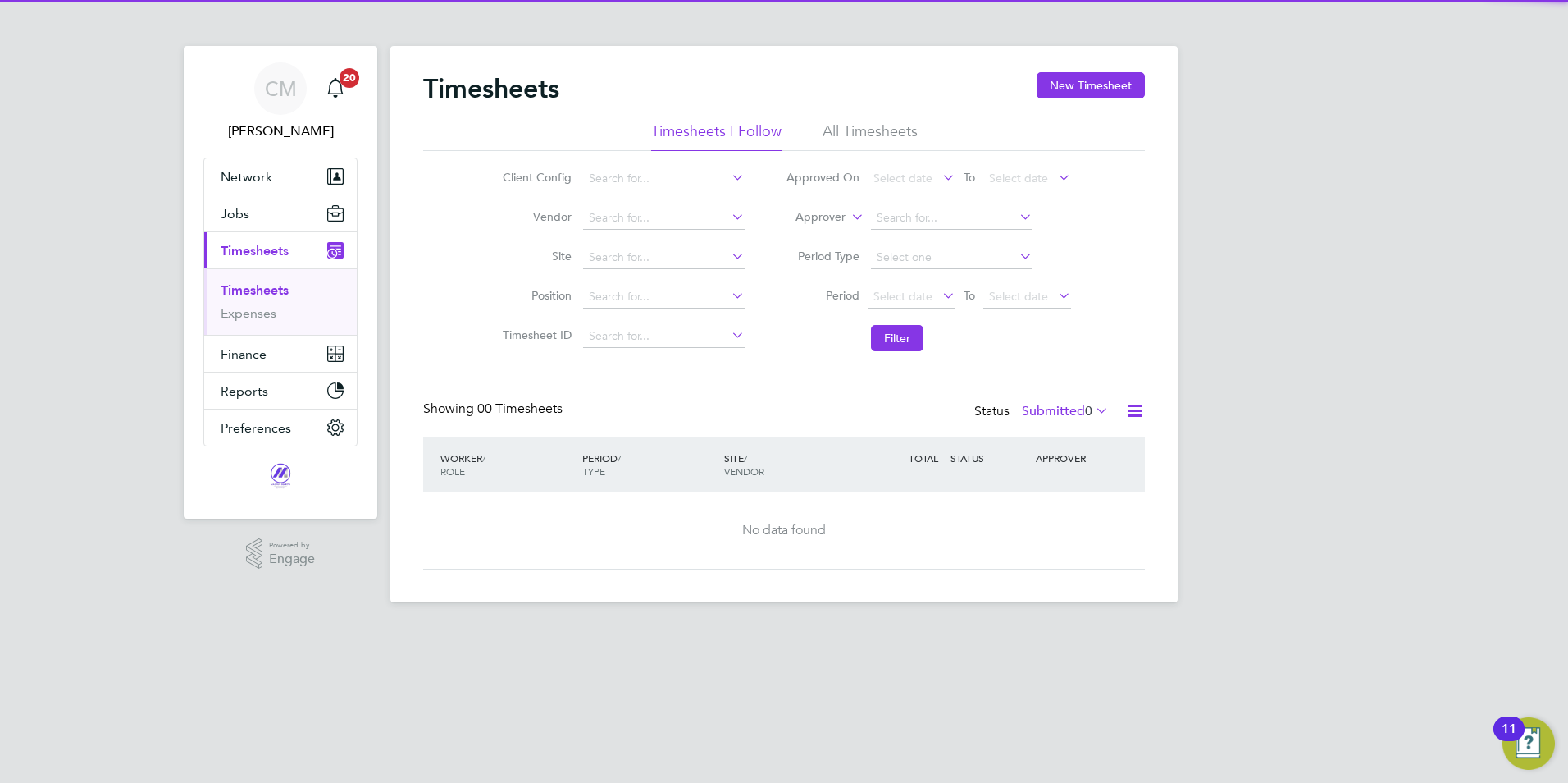
drag, startPoint x: 1377, startPoint y: 235, endPoint x: 1346, endPoint y: 229, distance: 31.6
click at [1375, 230] on div "CM Casey Manton Notifications 20 Applications: Network Team Members Businesses …" at bounding box center [784, 314] width 1568 height 628
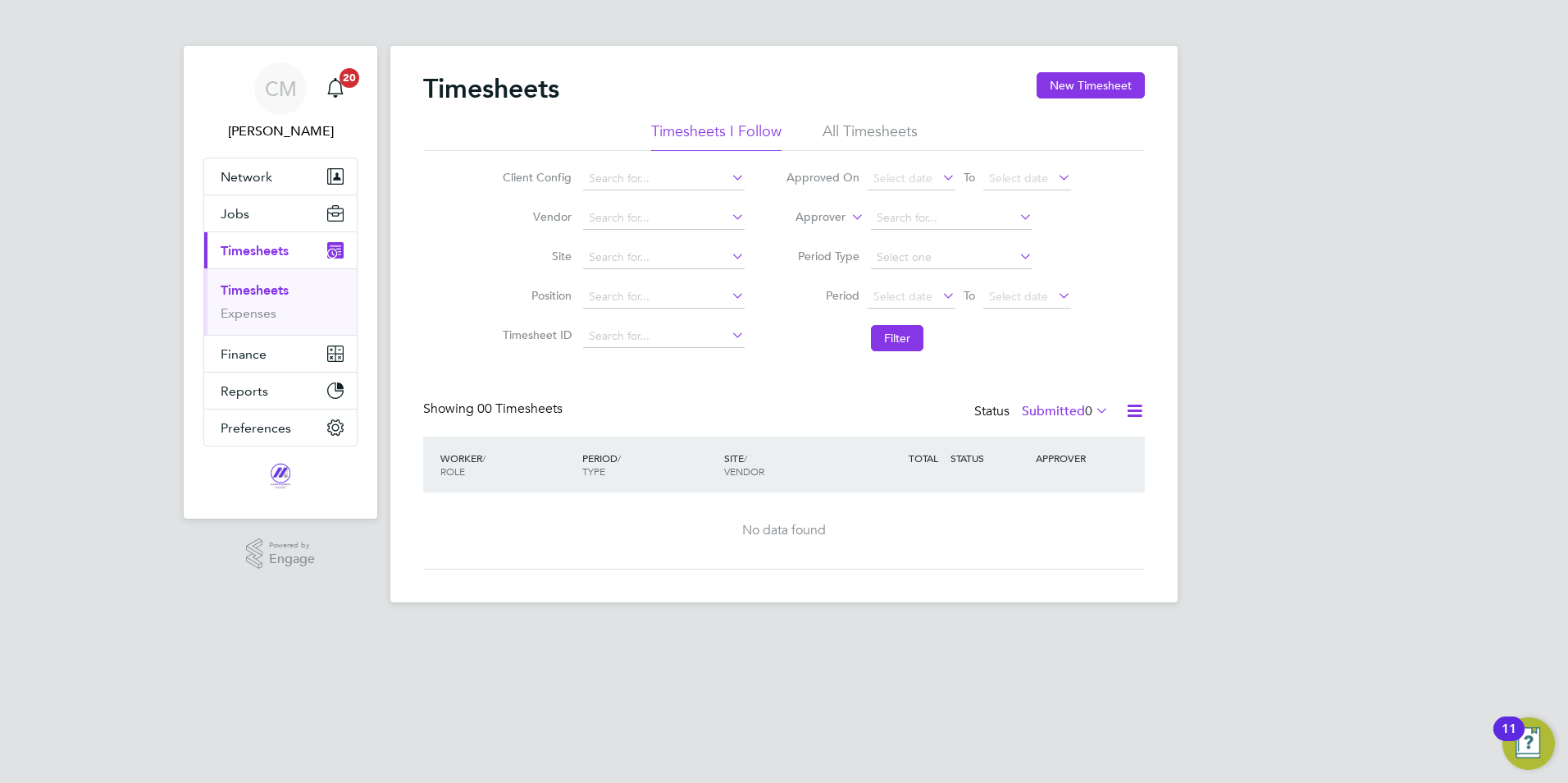
click at [1432, 337] on div "CM Casey Manton Notifications 20 Applications: Network Team Members Businesses …" at bounding box center [784, 314] width 1568 height 628
drag, startPoint x: -3, startPoint y: 825, endPoint x: 1069, endPoint y: 406, distance: 1151.0
click at [1069, 406] on label "Submitted 0" at bounding box center [1065, 411] width 87 height 17
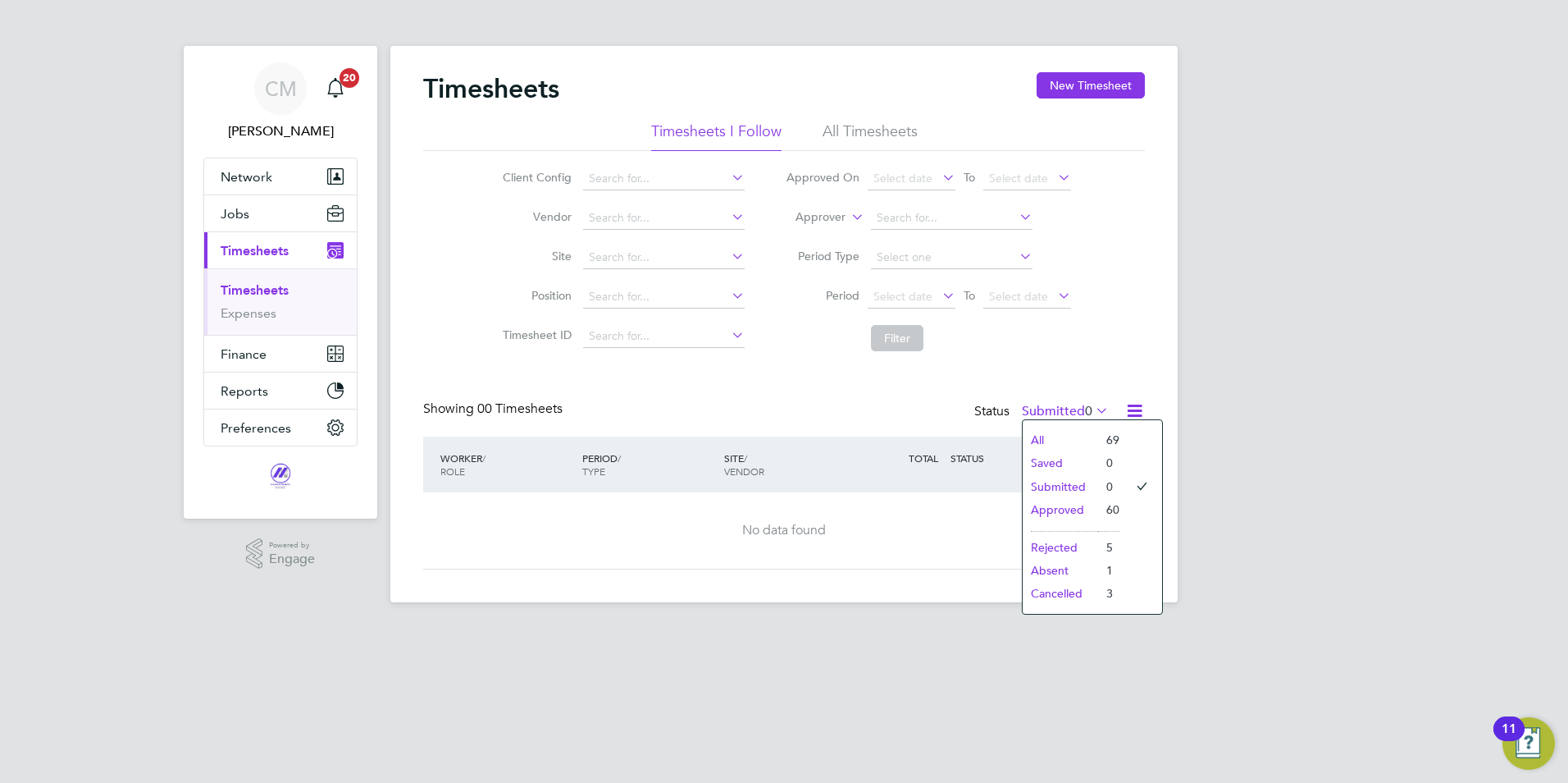
click at [1079, 510] on li "Approved" at bounding box center [1060, 510] width 76 height 23
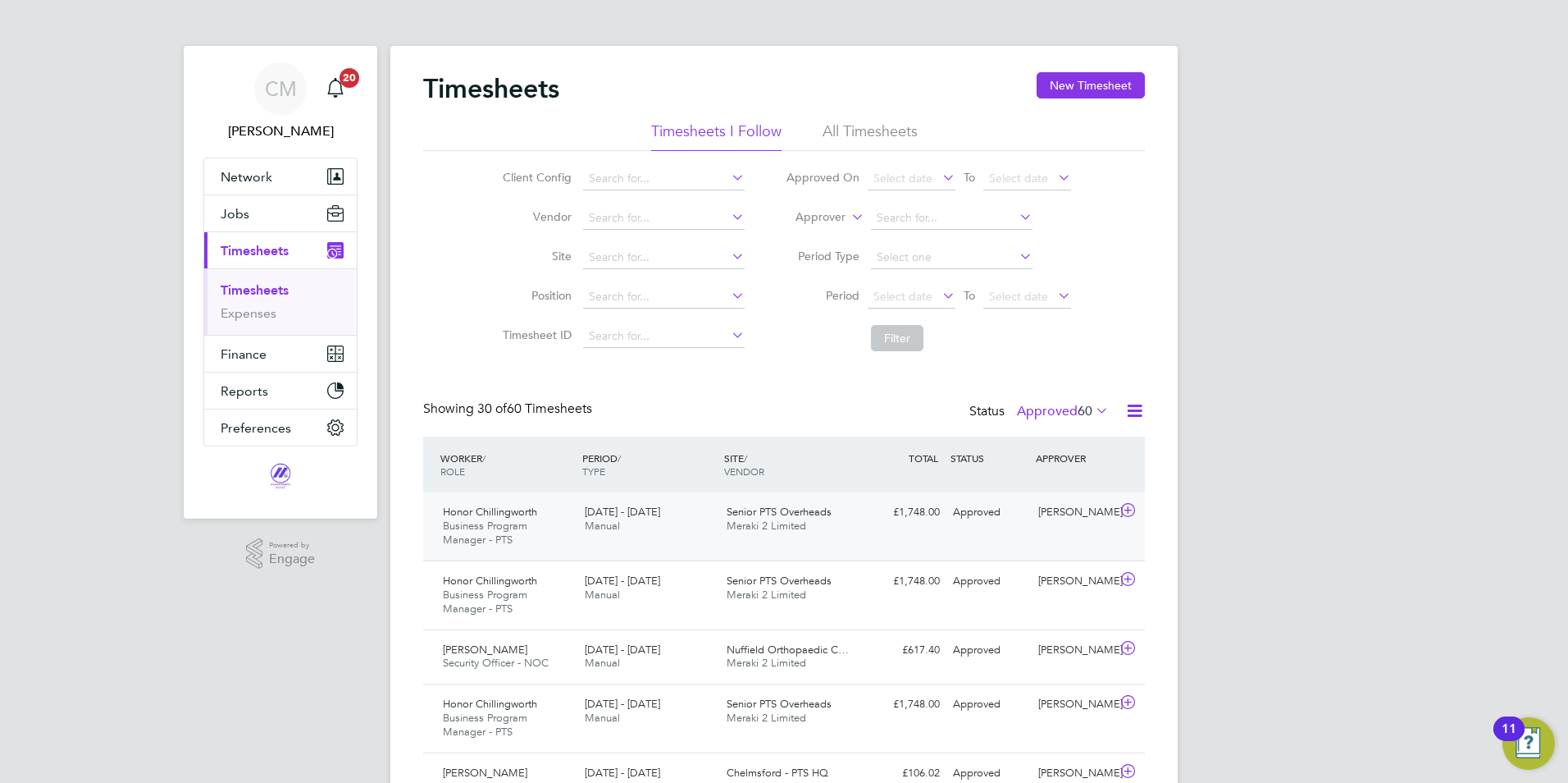
click at [650, 530] on div "[DATE] - [DATE] Manual" at bounding box center [649, 519] width 142 height 41
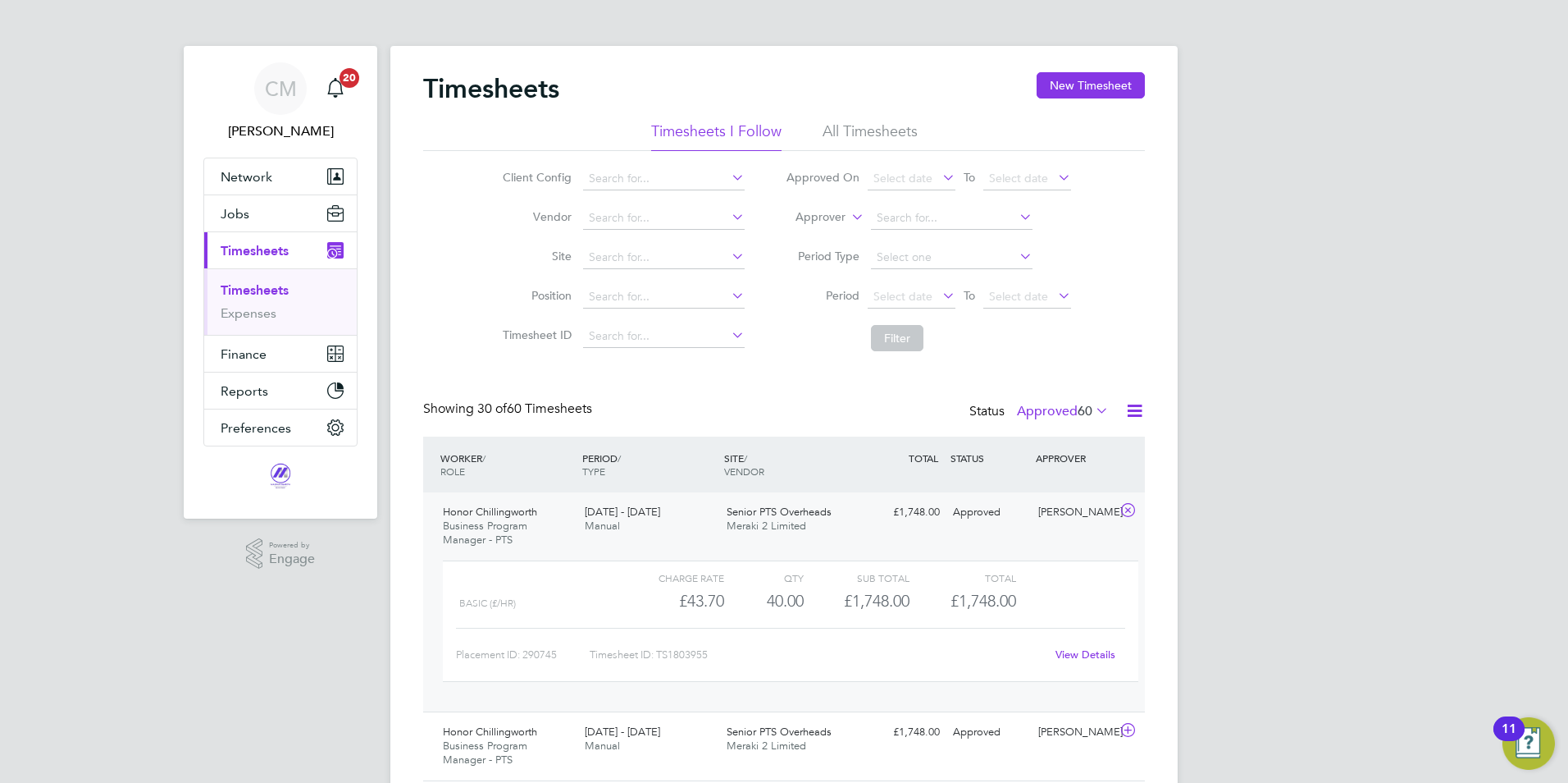
click at [533, 529] on div "Honor Chillingworth Business Program Manager - PTS [DATE] - [DATE]" at bounding box center [507, 526] width 142 height 55
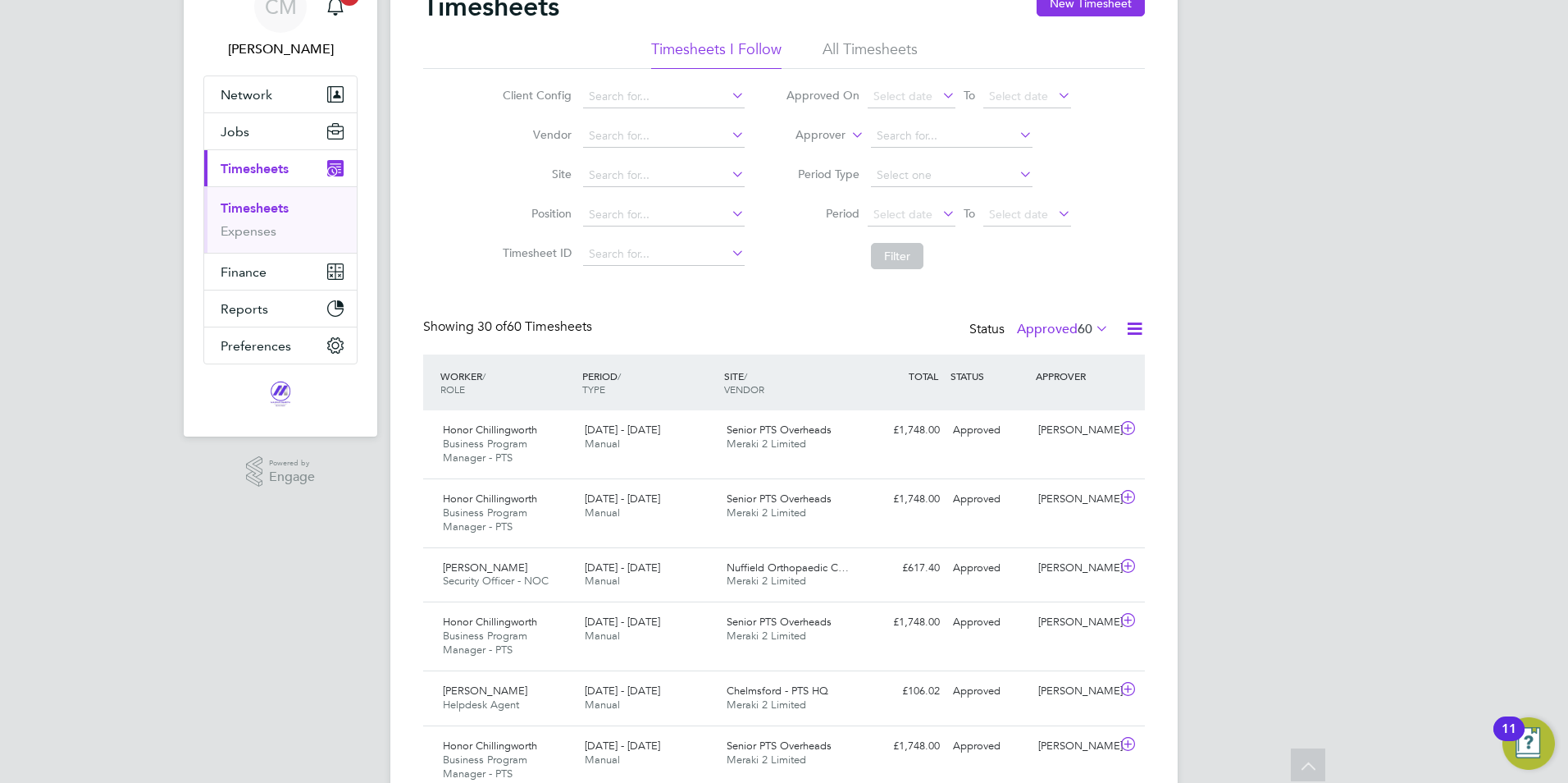
click at [827, 49] on li "All Timesheets" at bounding box center [870, 54] width 95 height 30
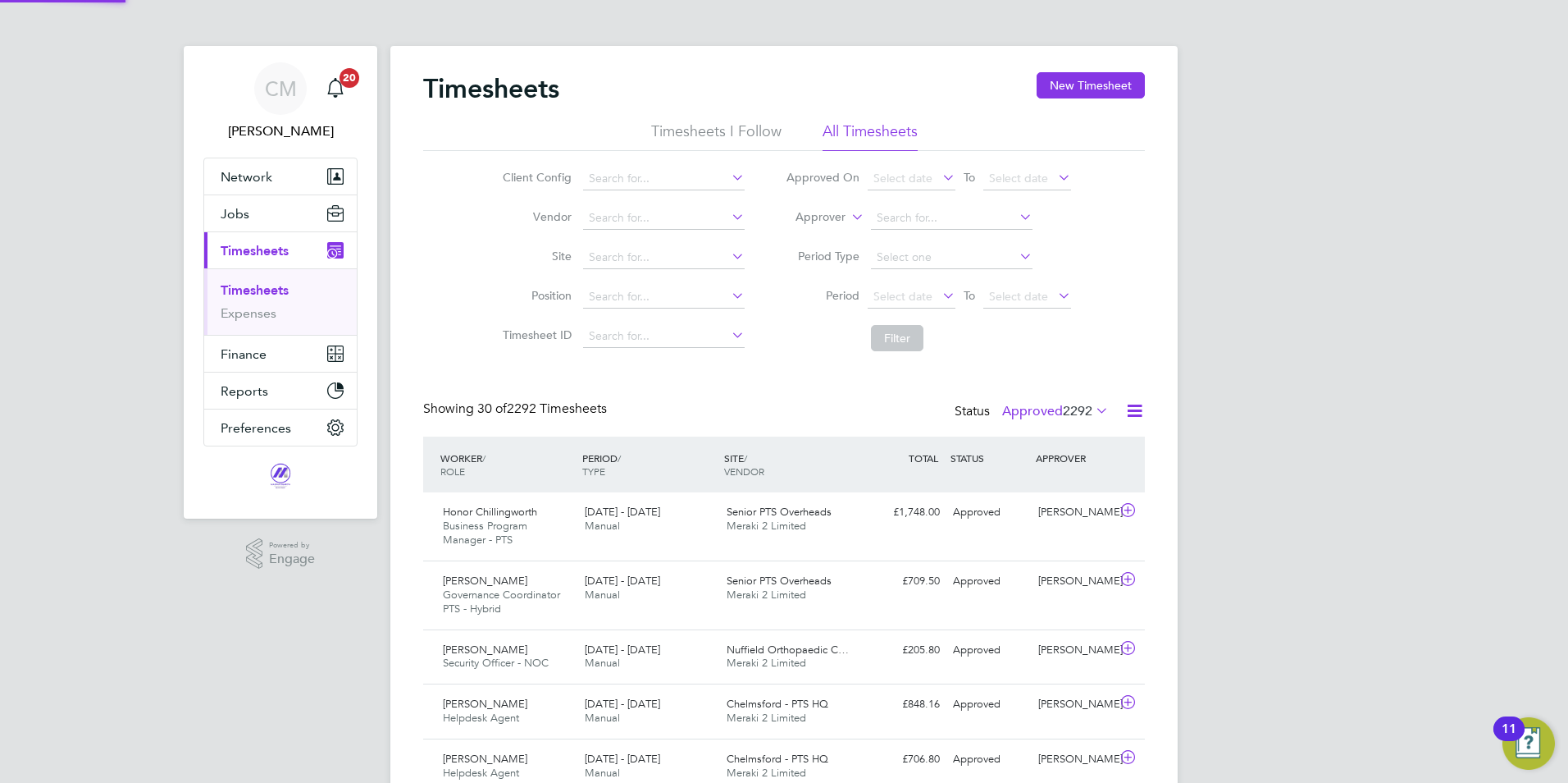
scroll to position [8, 8]
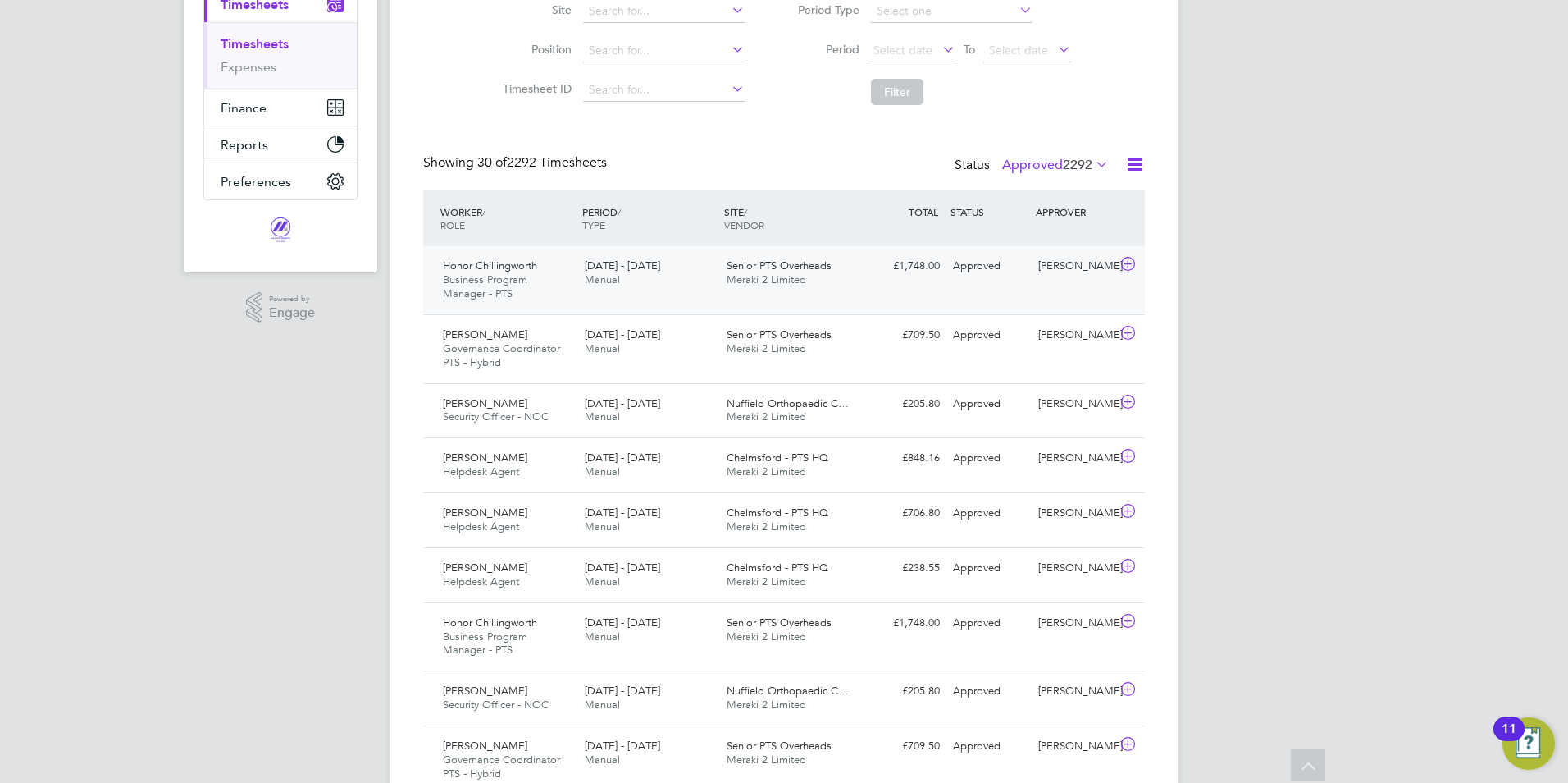
click at [661, 293] on div "Honor Chillingworth Business Program Manager - PTS [DATE] - [DATE] [DATE] - [DA…" at bounding box center [784, 280] width 722 height 68
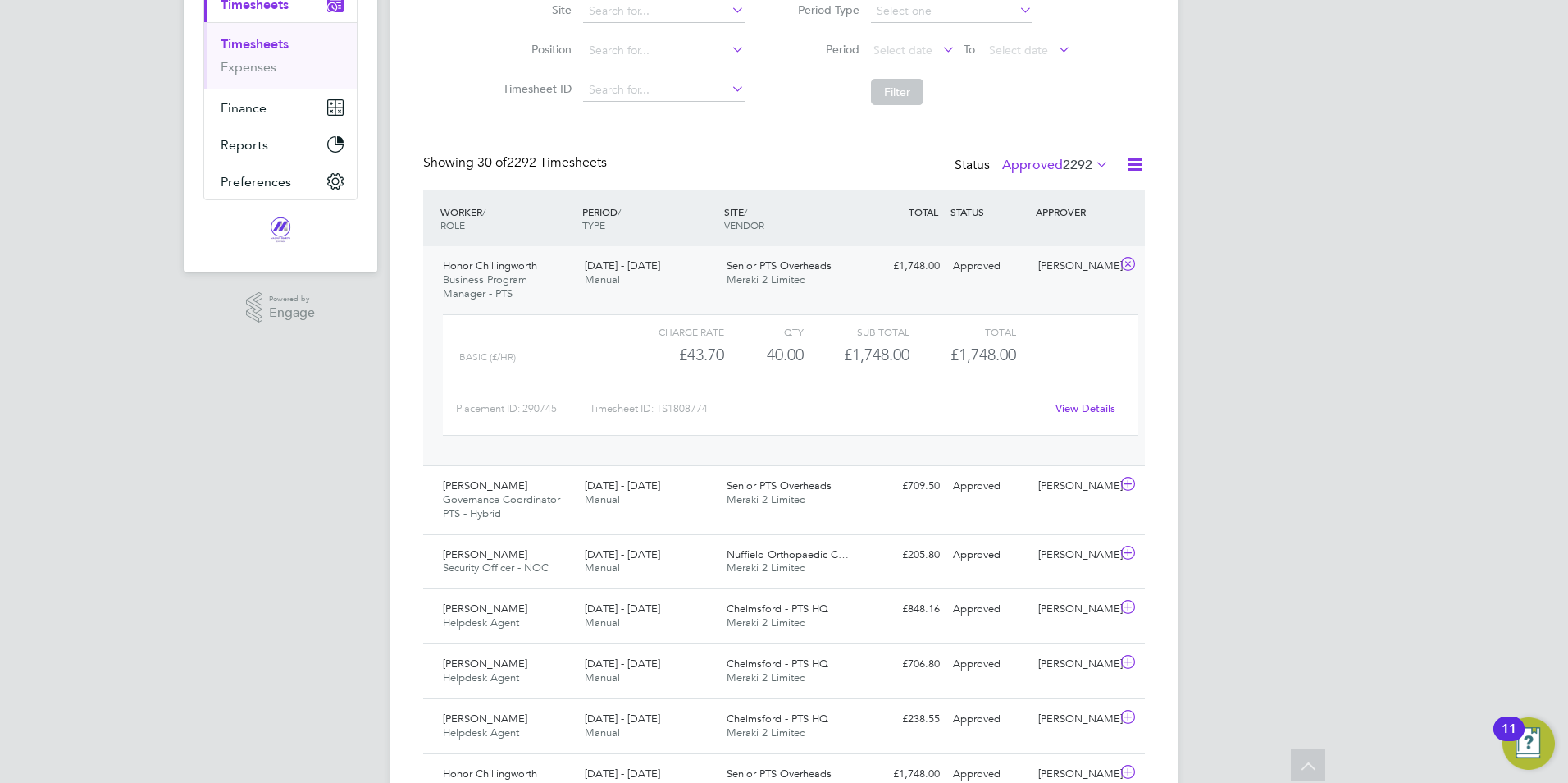
click at [662, 219] on div "PERIOD / TYPE" at bounding box center [649, 218] width 142 height 42
click at [1113, 221] on div "APPROVER" at bounding box center [1074, 212] width 86 height 30
click at [1062, 260] on div "[PERSON_NAME]" at bounding box center [1074, 266] width 86 height 27
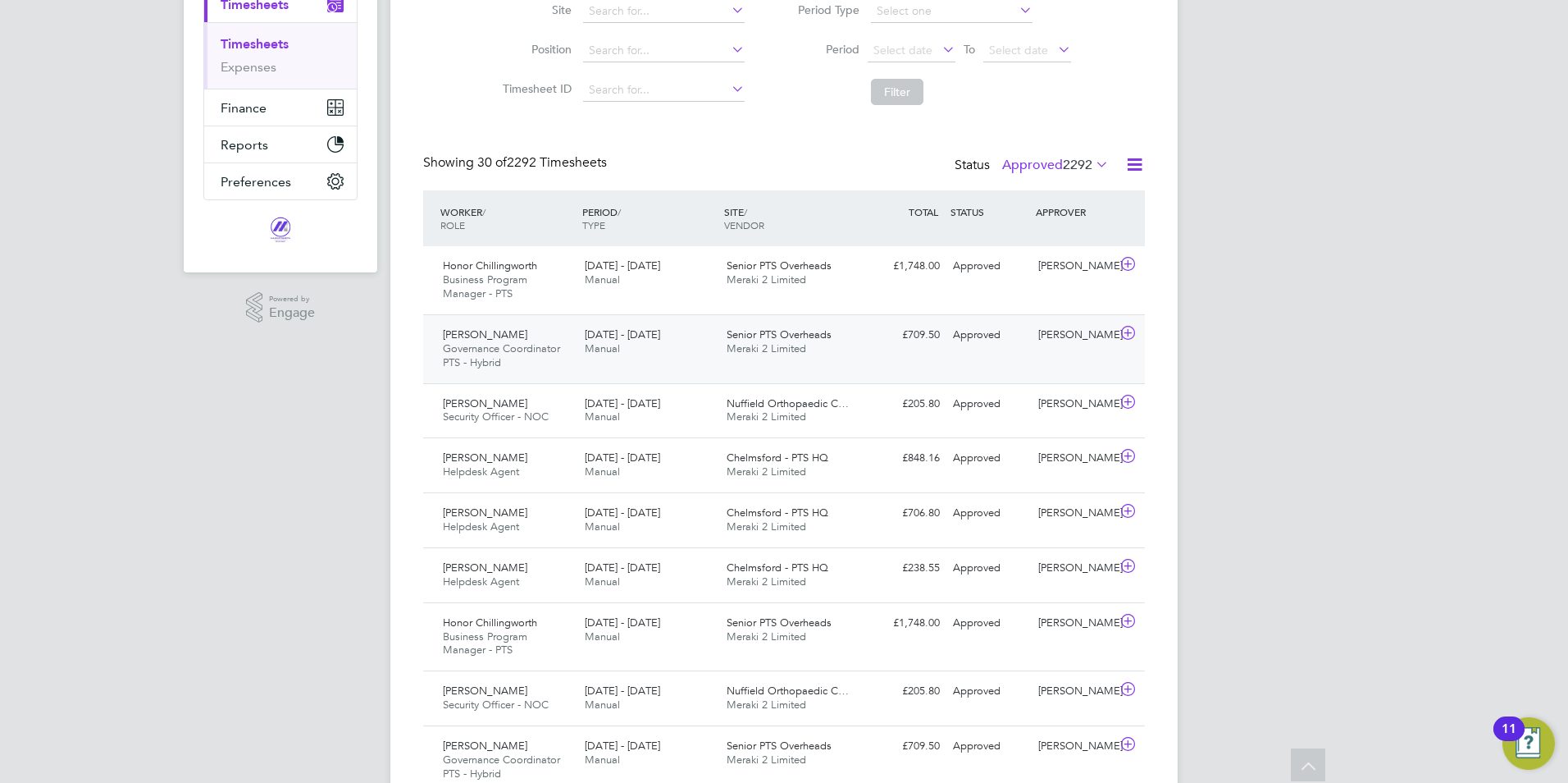
click at [643, 347] on div "[DATE] - [DATE] Manual" at bounding box center [649, 342] width 142 height 41
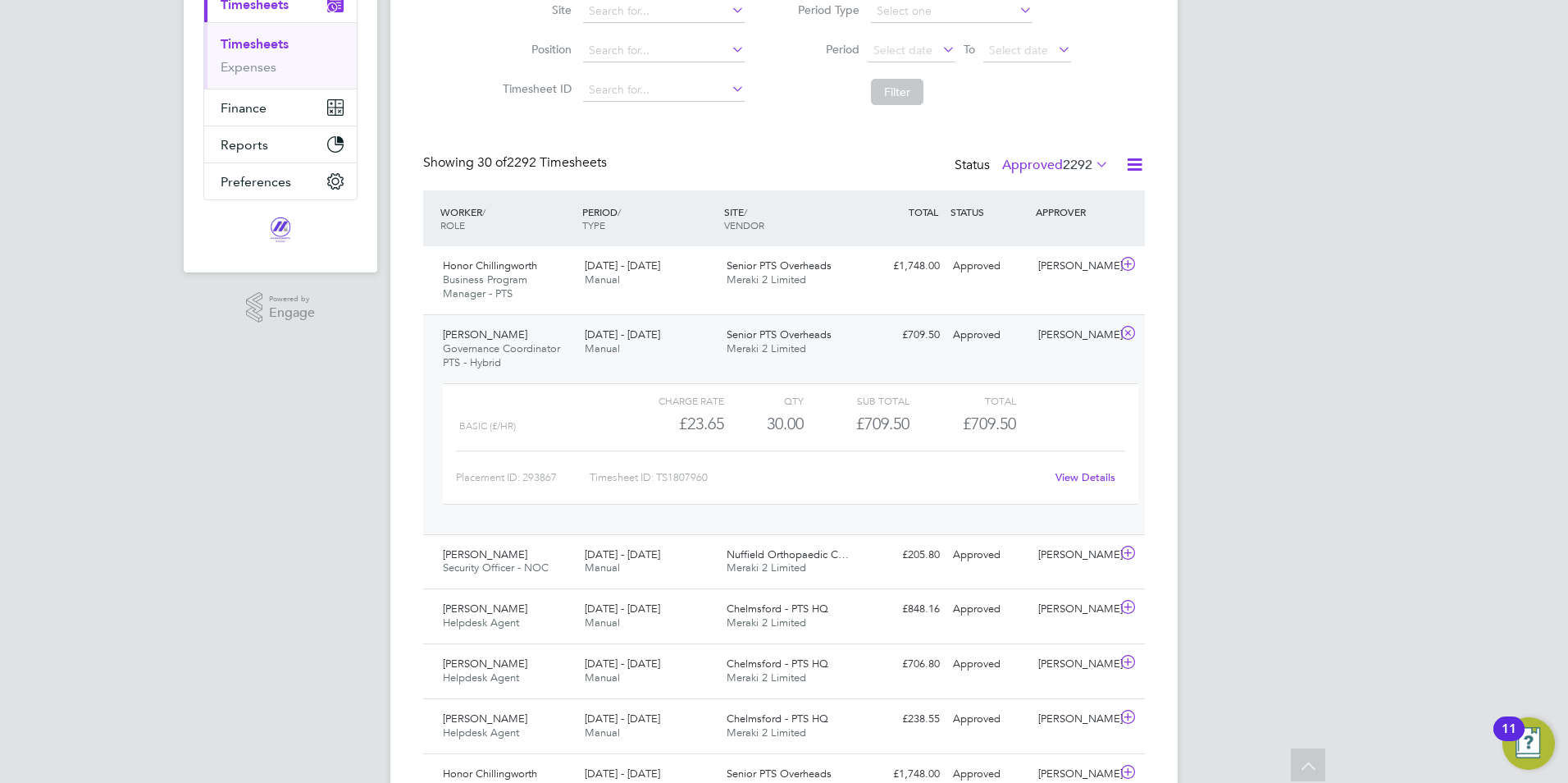
click at [609, 332] on span "[DATE] - [DATE]" at bounding box center [622, 334] width 76 height 14
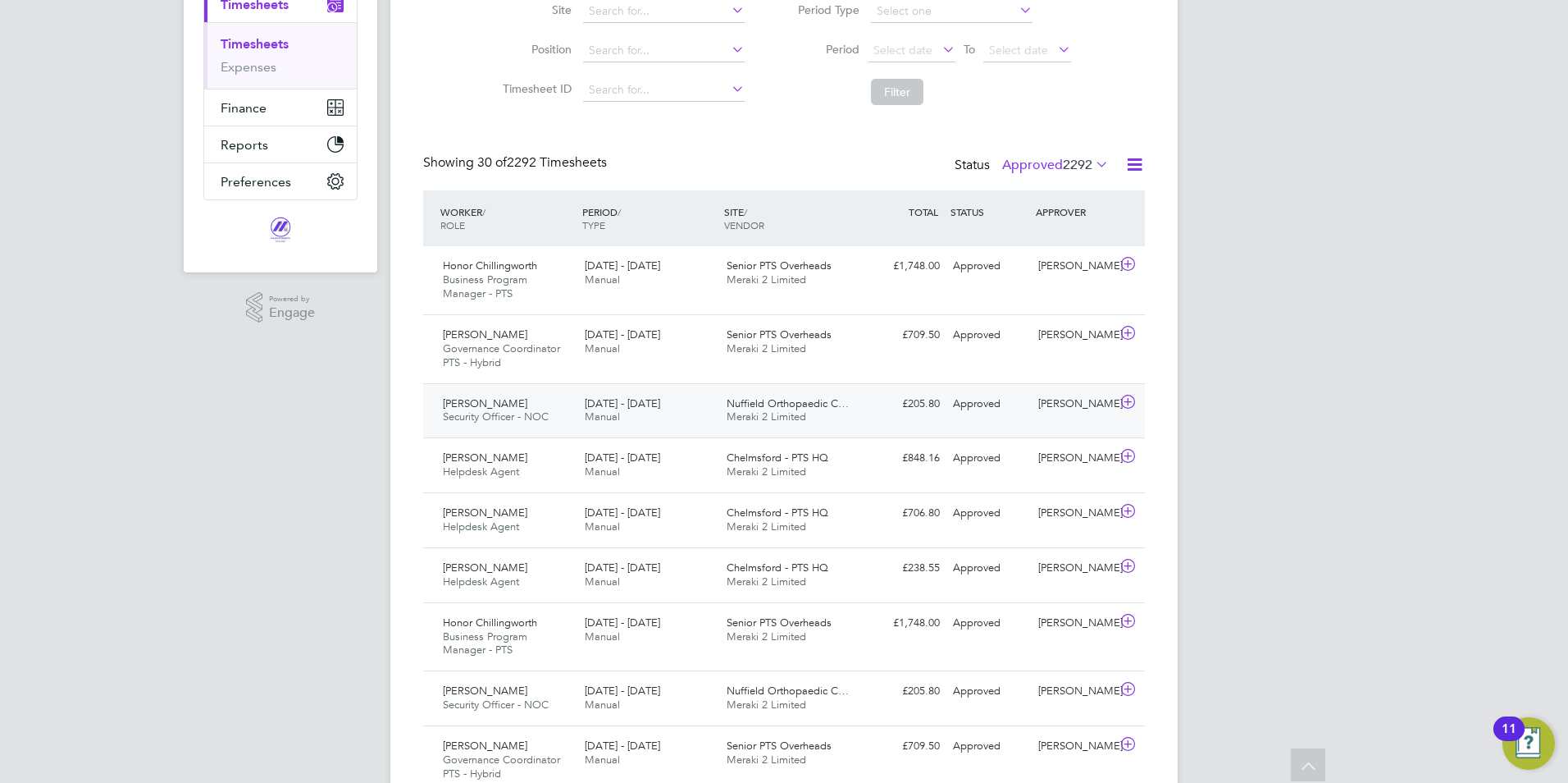
click at [646, 401] on span "[DATE] - [DATE]" at bounding box center [622, 403] width 76 height 14
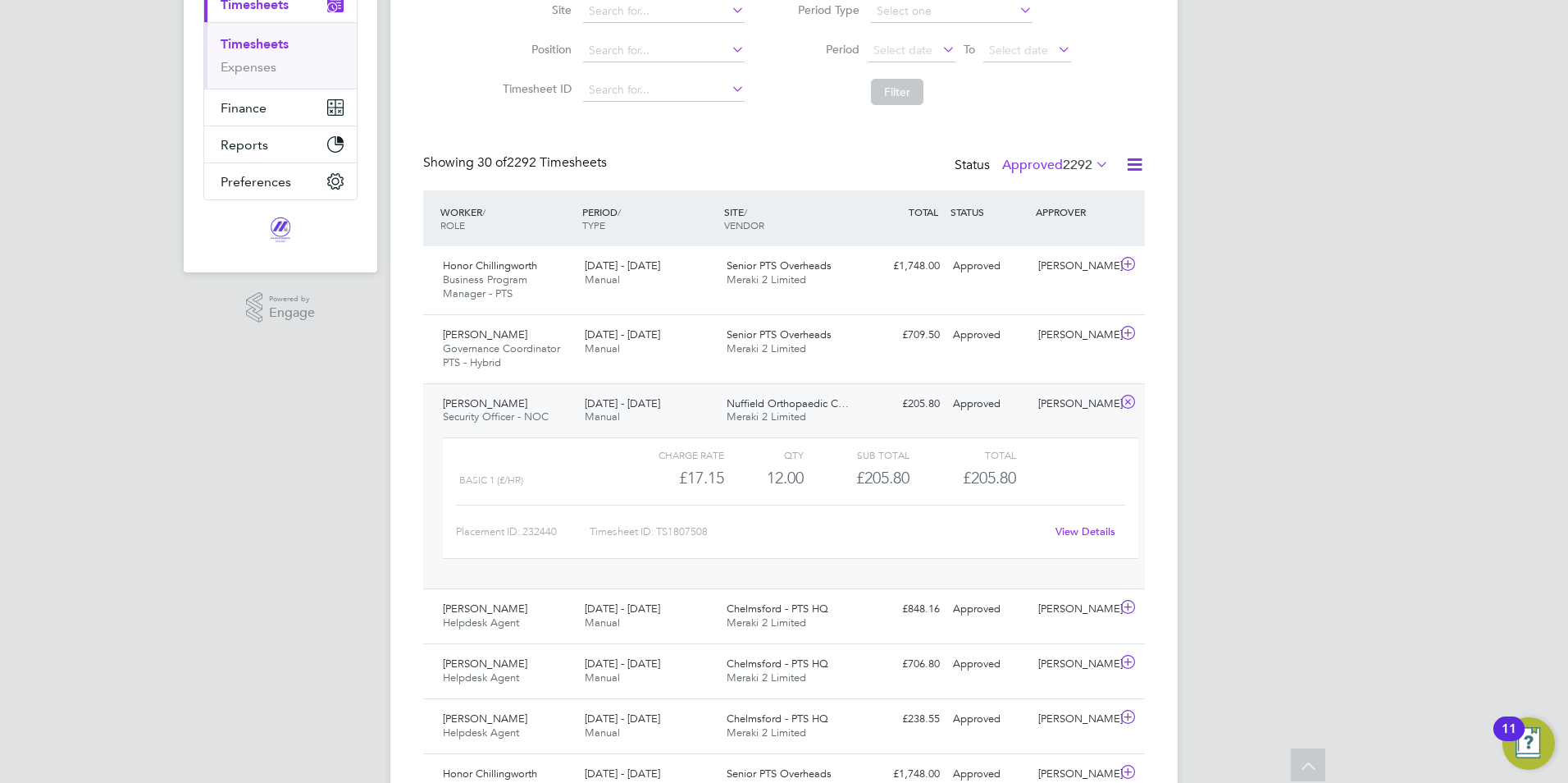
click at [670, 416] on div "[DATE] - [DATE] Manual" at bounding box center [649, 411] width 142 height 41
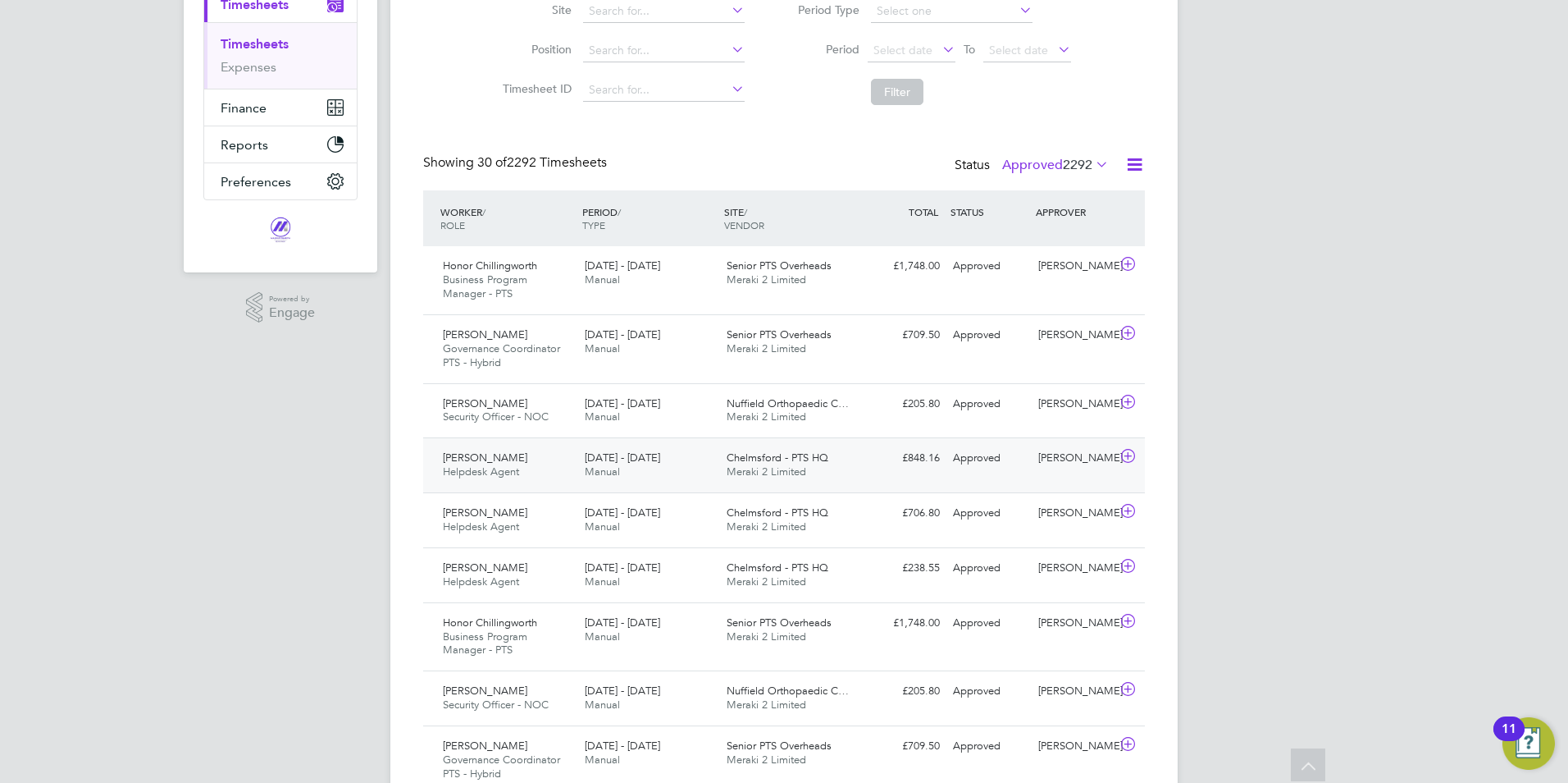
click at [645, 465] on div "[DATE] - [DATE] Manual" at bounding box center [649, 465] width 142 height 41
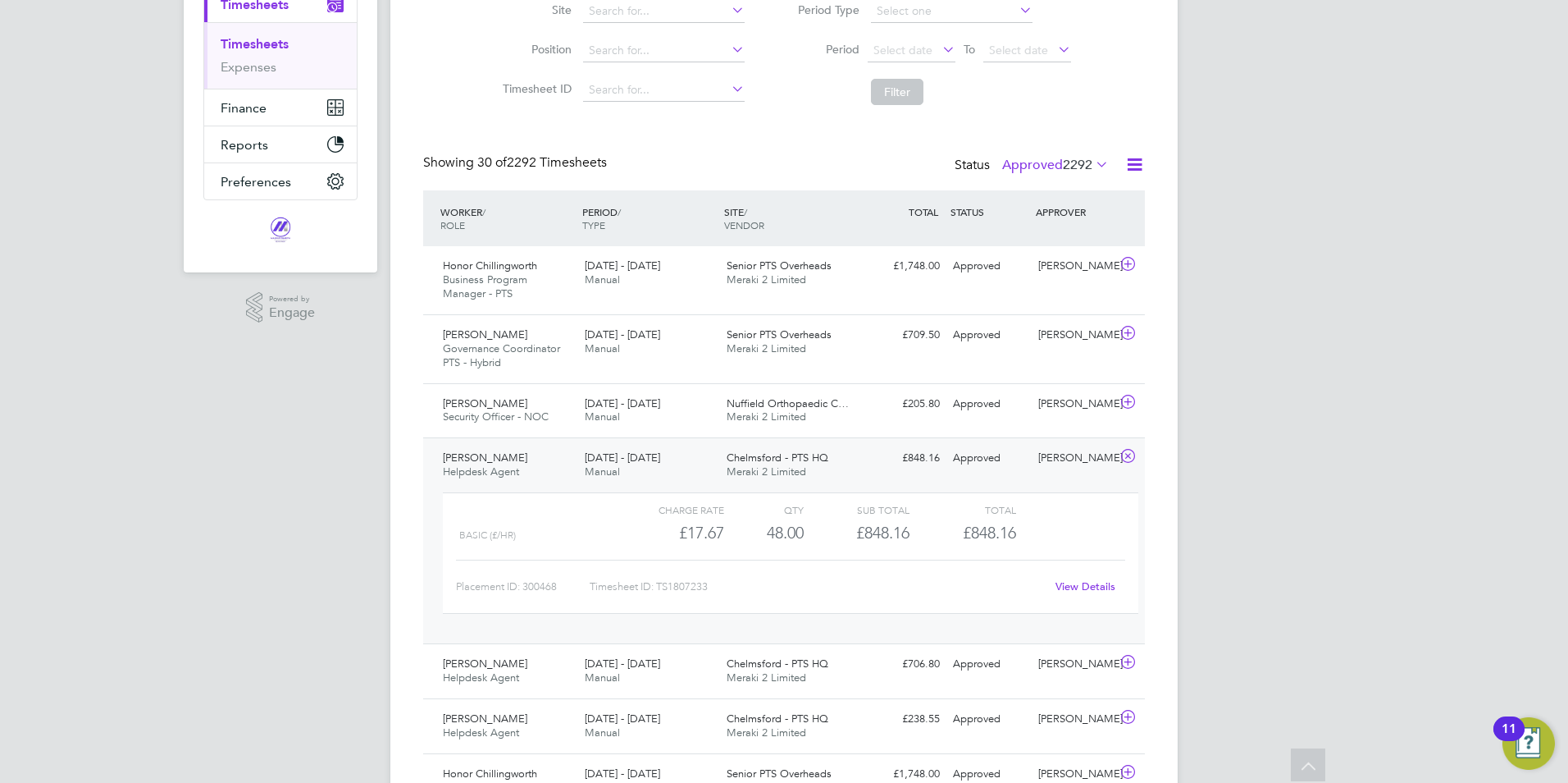
click at [672, 446] on div "[DATE] - [DATE] Manual" at bounding box center [649, 465] width 142 height 41
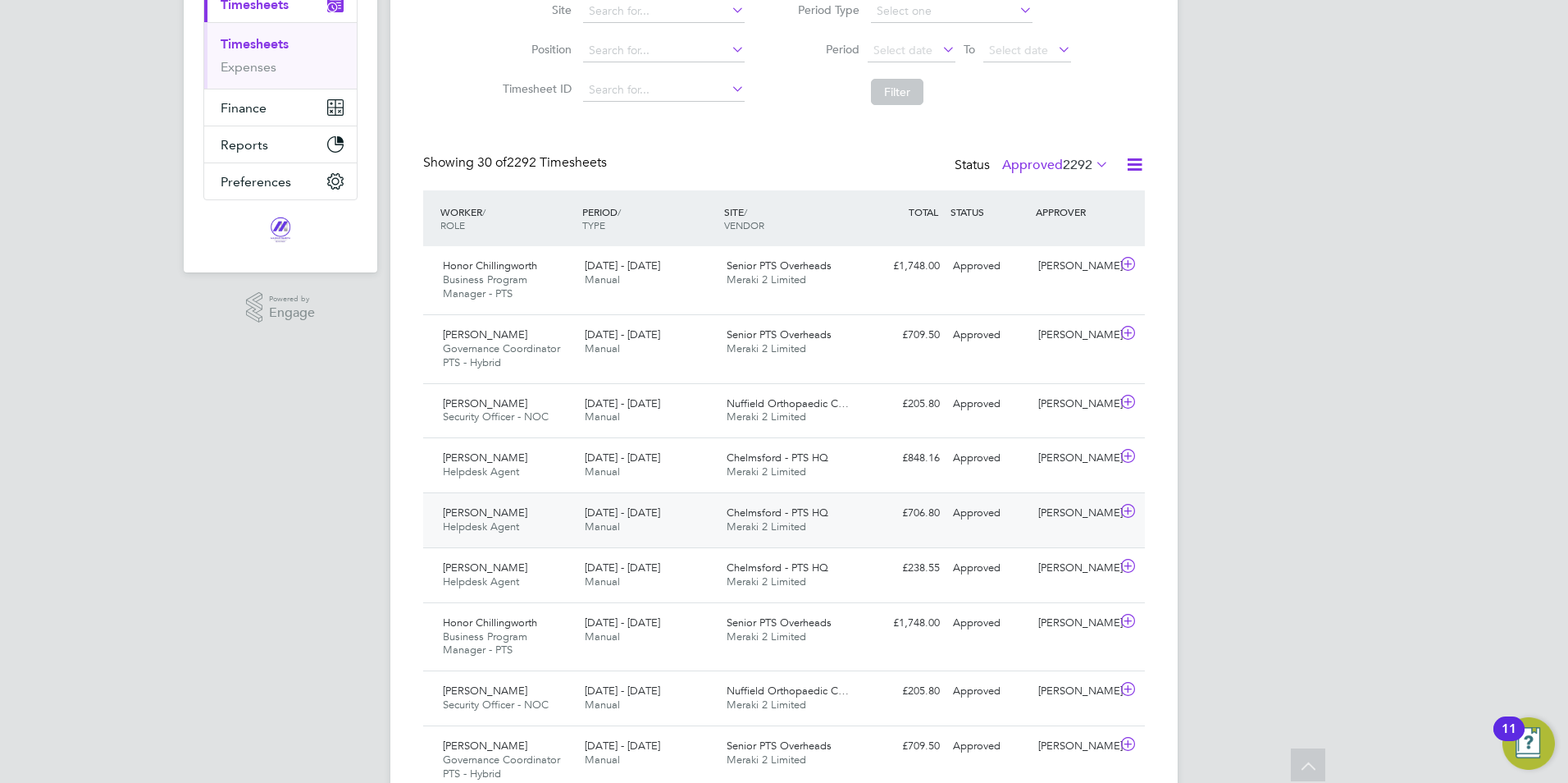
click at [650, 523] on div "[DATE] - [DATE] Manual" at bounding box center [649, 520] width 142 height 41
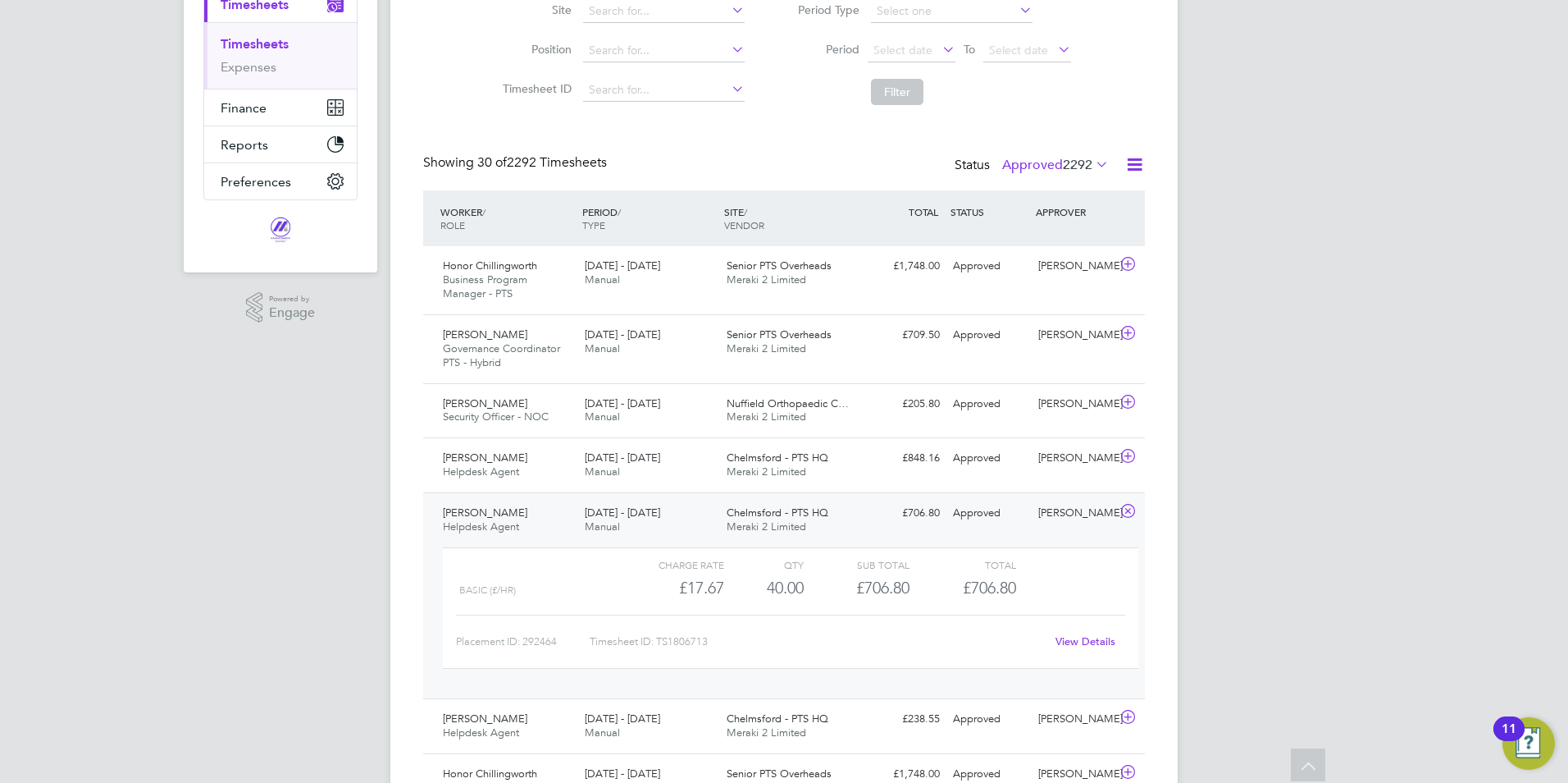
click at [641, 519] on span "[DATE] - [DATE]" at bounding box center [622, 512] width 76 height 14
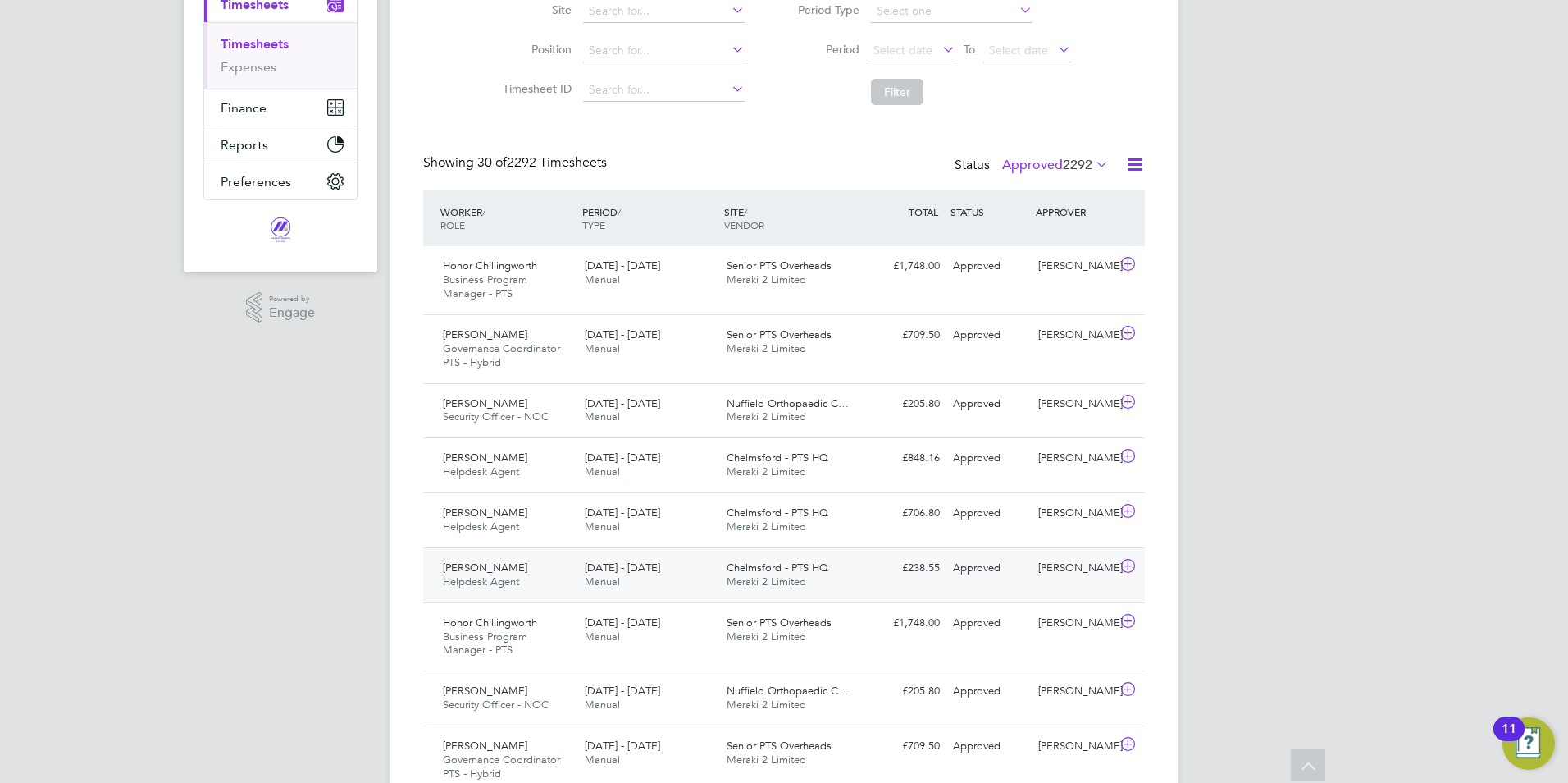
click at [643, 567] on span "[DATE] - [DATE]" at bounding box center [622, 567] width 76 height 14
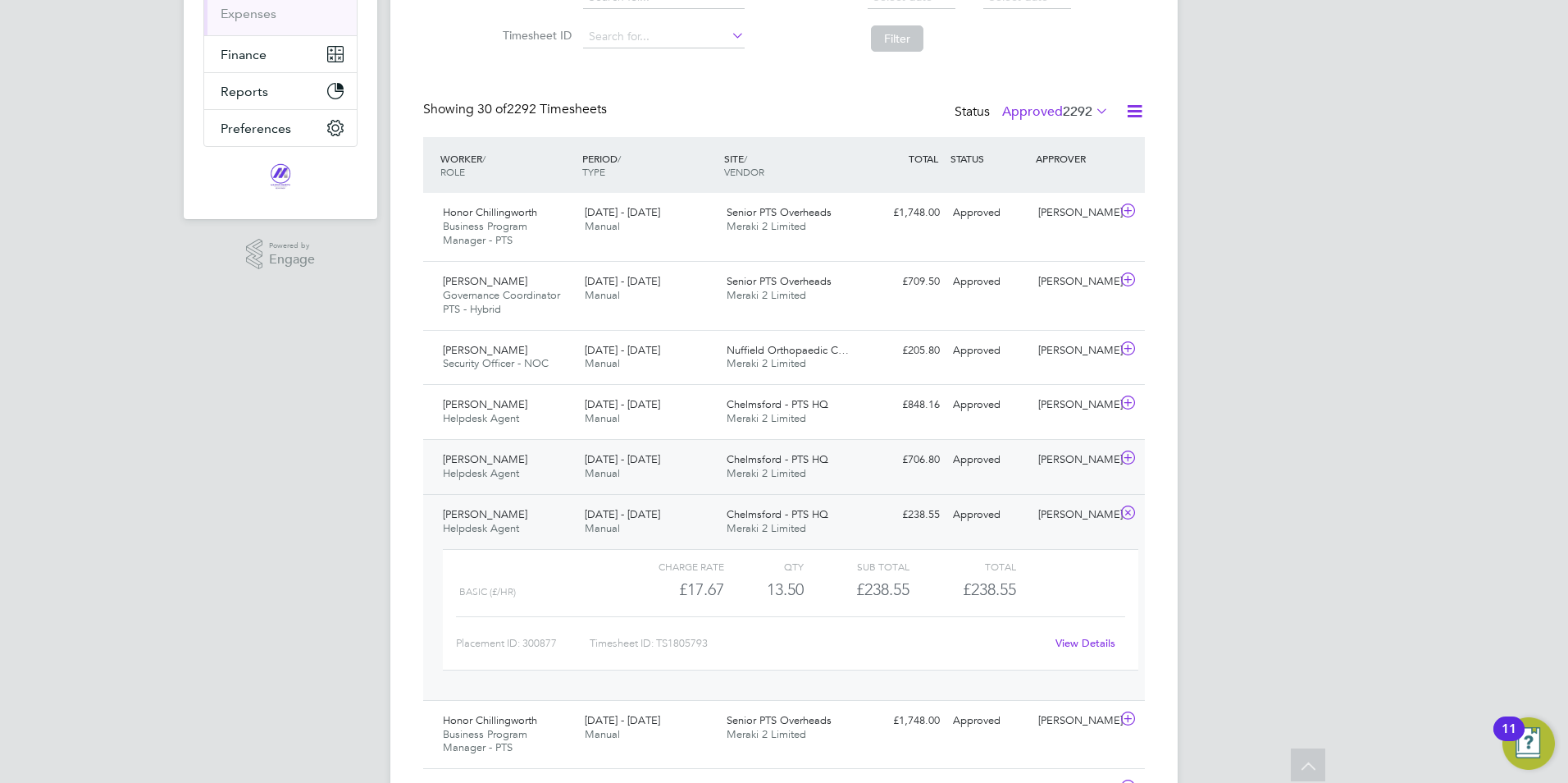
scroll to position [328, 0]
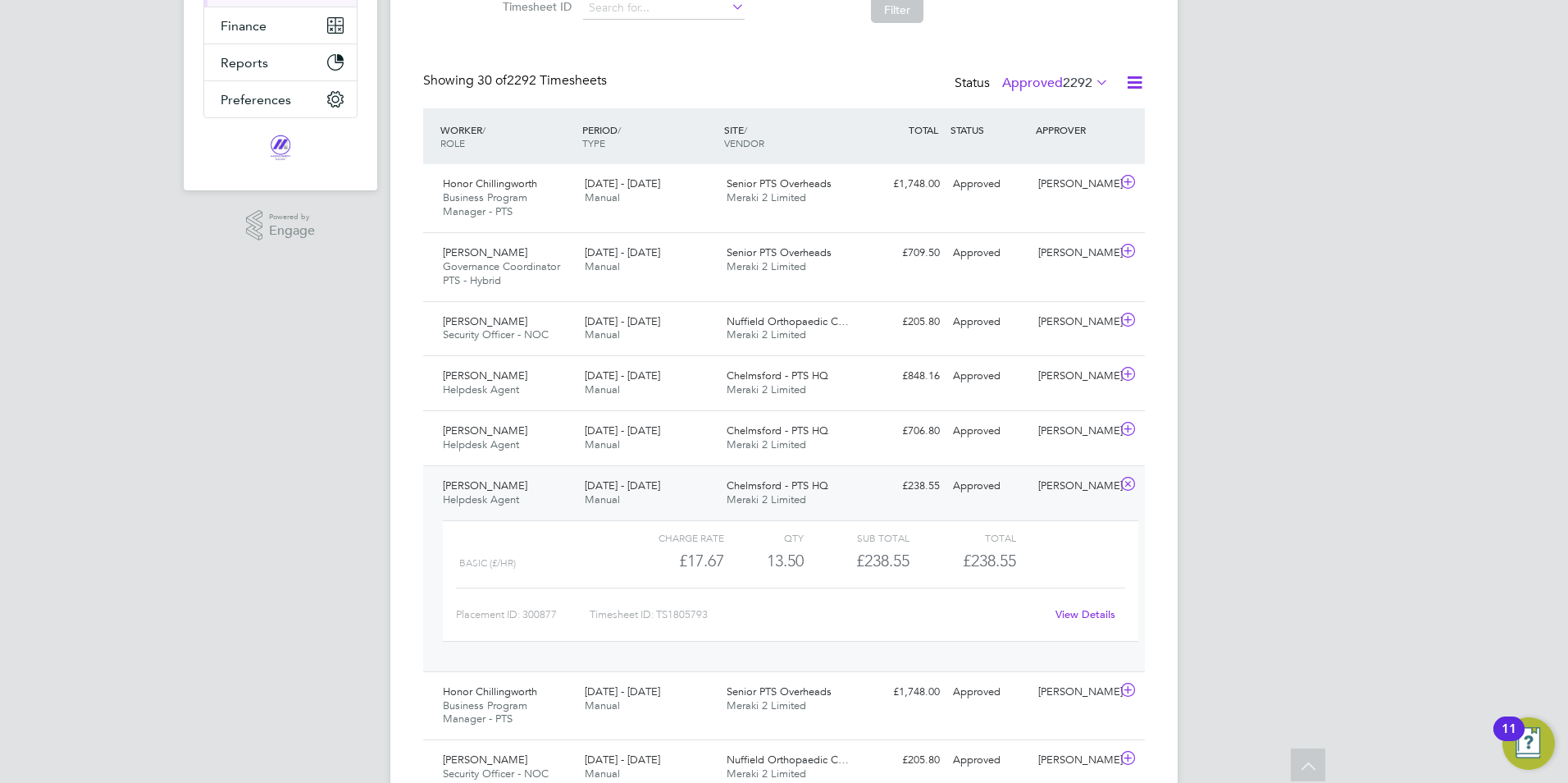
click at [599, 483] on span "[DATE] - [DATE]" at bounding box center [622, 485] width 76 height 14
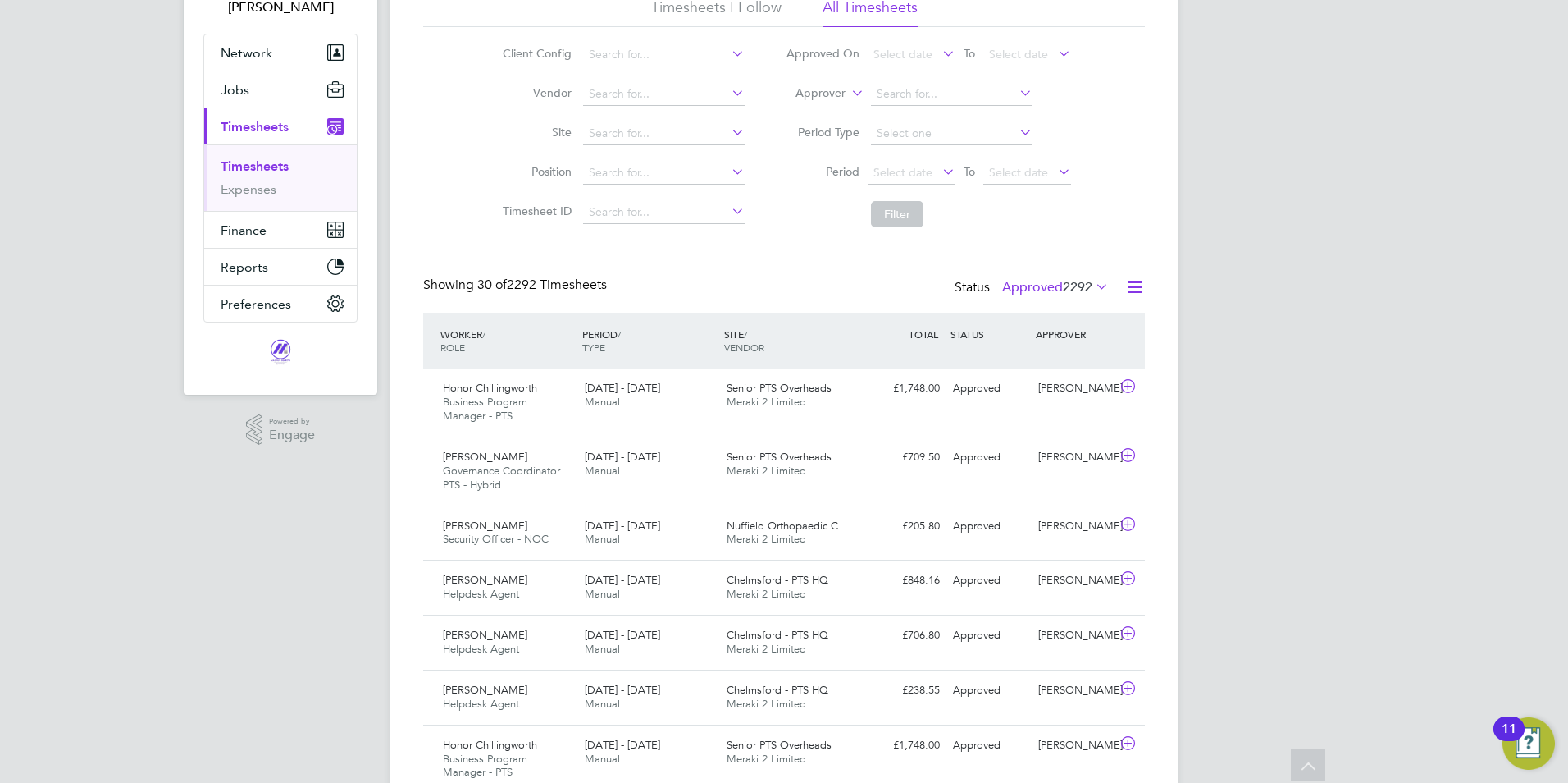
scroll to position [0, 0]
